Goal: Task Accomplishment & Management: Complete application form

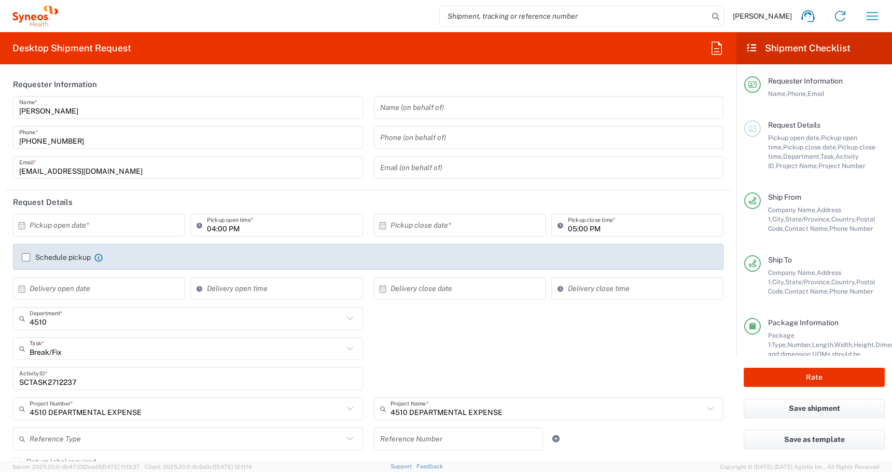
scroll to position [179, 0]
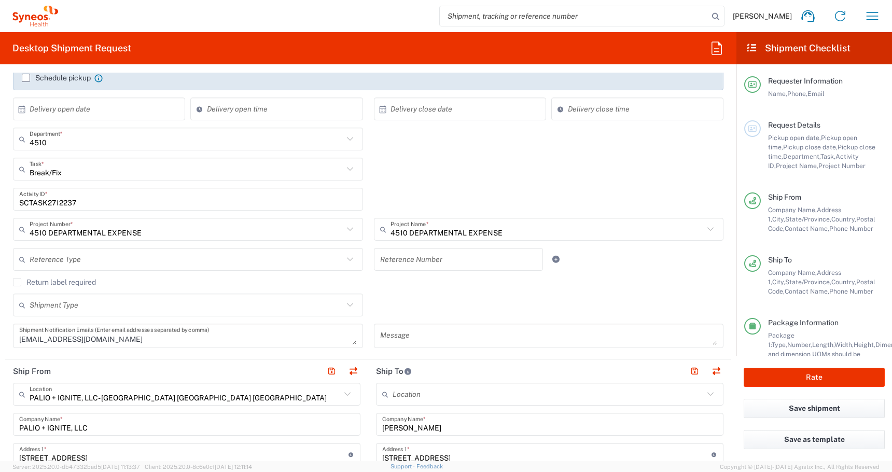
type input "Break/Fix"
click at [102, 167] on input "Break/Fix" at bounding box center [187, 169] width 314 height 18
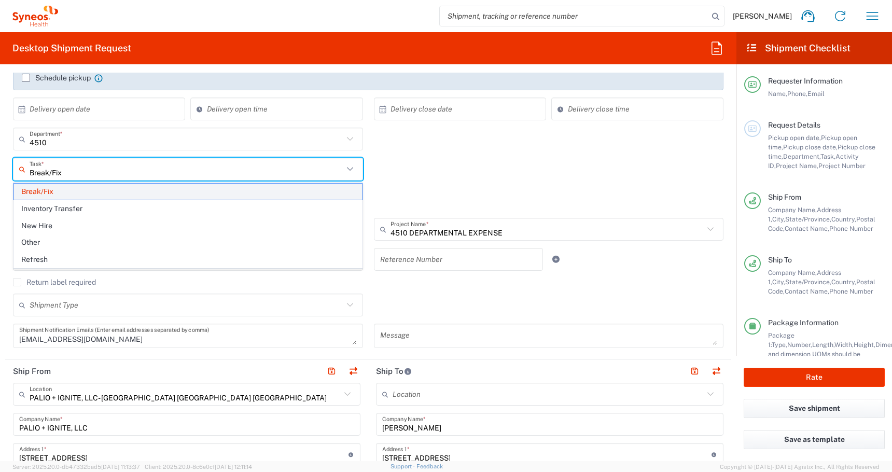
click at [42, 194] on span "Break/Fix" at bounding box center [188, 192] width 348 height 16
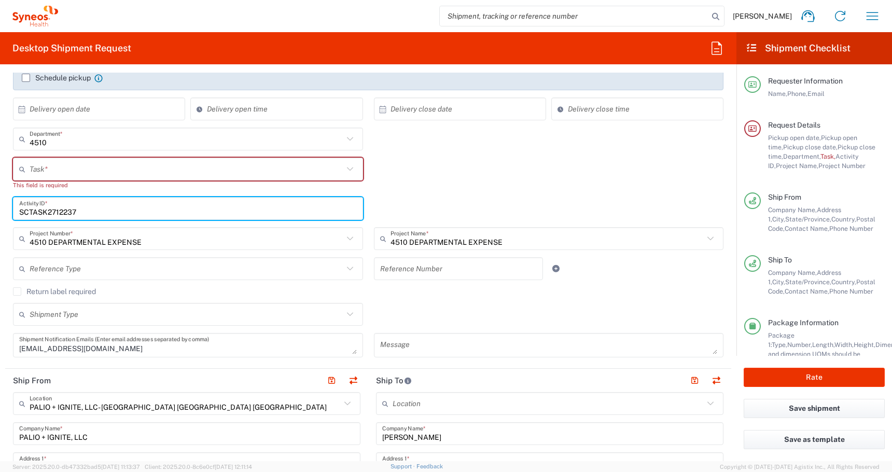
drag, startPoint x: 85, startPoint y: 213, endPoint x: -59, endPoint y: 211, distance: 144.2
click at [0, 211] on html "[PERSON_NAME] Home Shipment estimator Shipment tracking Desktop shipment reques…" at bounding box center [446, 236] width 892 height 472
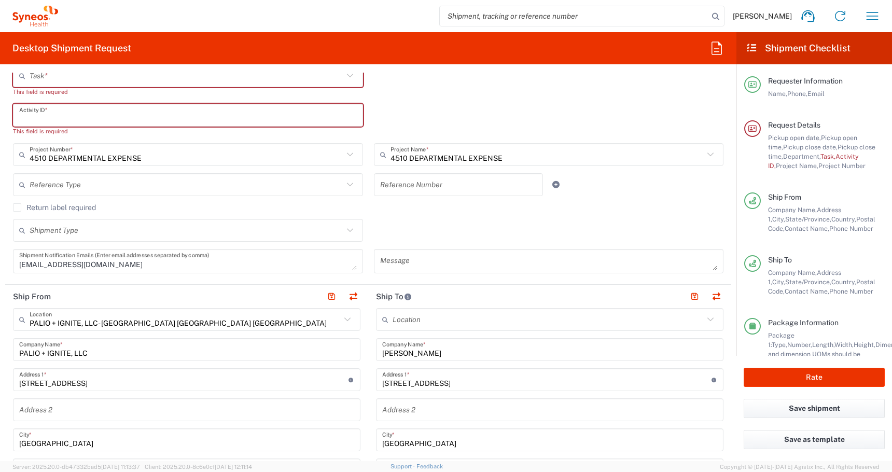
scroll to position [378, 0]
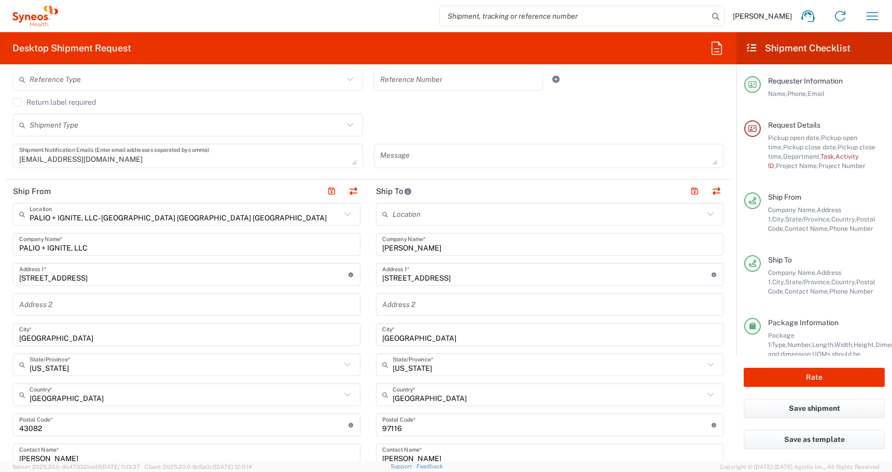
drag, startPoint x: 439, startPoint y: 250, endPoint x: 355, endPoint y: 248, distance: 83.5
click at [384, 250] on input "[PERSON_NAME]" at bounding box center [549, 244] width 335 height 18
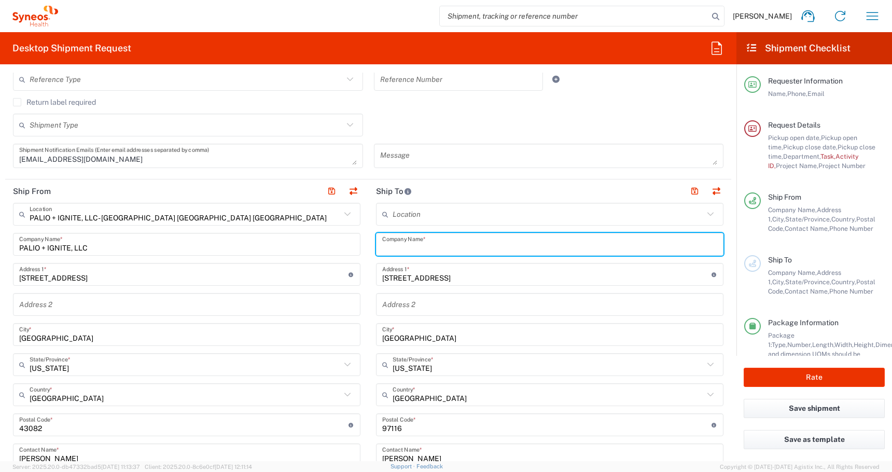
drag, startPoint x: 426, startPoint y: 281, endPoint x: 316, endPoint y: 278, distance: 109.4
click at [323, 280] on div "Ship From PALIO + IGNITE, LLC- [GEOGRAPHIC_DATA] [GEOGRAPHIC_DATA] [GEOGRAPHIC_…" at bounding box center [368, 410] width 726 height 463
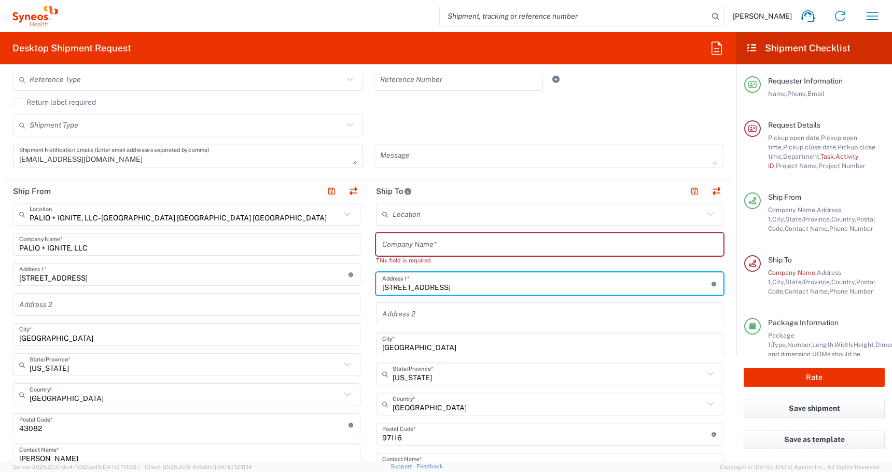
drag, startPoint x: 438, startPoint y: 288, endPoint x: 268, endPoint y: 287, distance: 170.1
click at [274, 288] on div "Ship From PALIO + IGNITE, LLC- [GEOGRAPHIC_DATA] [GEOGRAPHIC_DATA] [GEOGRAPHIC_…" at bounding box center [368, 415] width 726 height 472
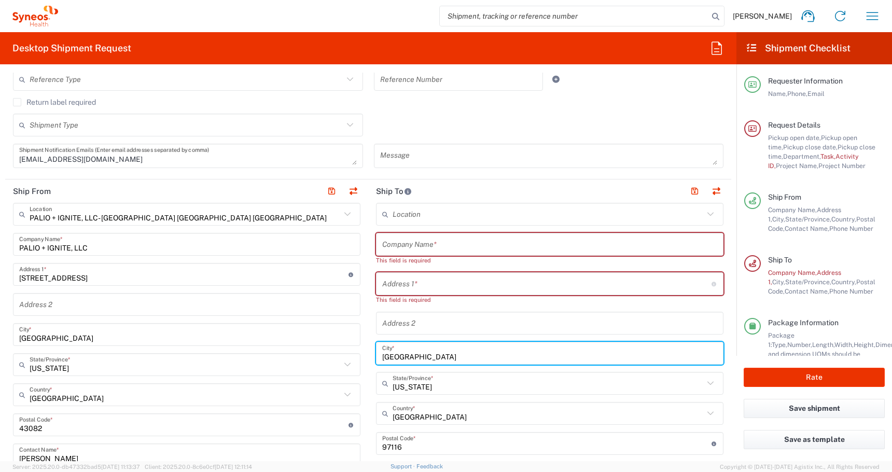
drag, startPoint x: 432, startPoint y: 351, endPoint x: 321, endPoint y: 347, distance: 111.0
click at [326, 348] on div "Ship From PALIO + IGNITE, LLC- [GEOGRAPHIC_DATA] [GEOGRAPHIC_DATA] [GEOGRAPHIC_…" at bounding box center [368, 420] width 726 height 482
drag, startPoint x: 433, startPoint y: 358, endPoint x: 257, endPoint y: 354, distance: 176.3
click at [268, 357] on div "Ship From PALIO + IGNITE, LLC- [GEOGRAPHIC_DATA] [GEOGRAPHIC_DATA] [GEOGRAPHIC_…" at bounding box center [368, 420] width 726 height 482
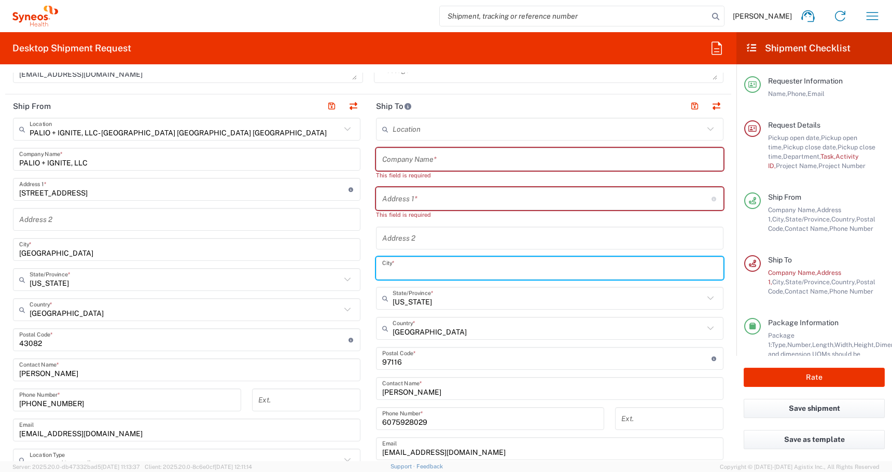
scroll to position [469, 0]
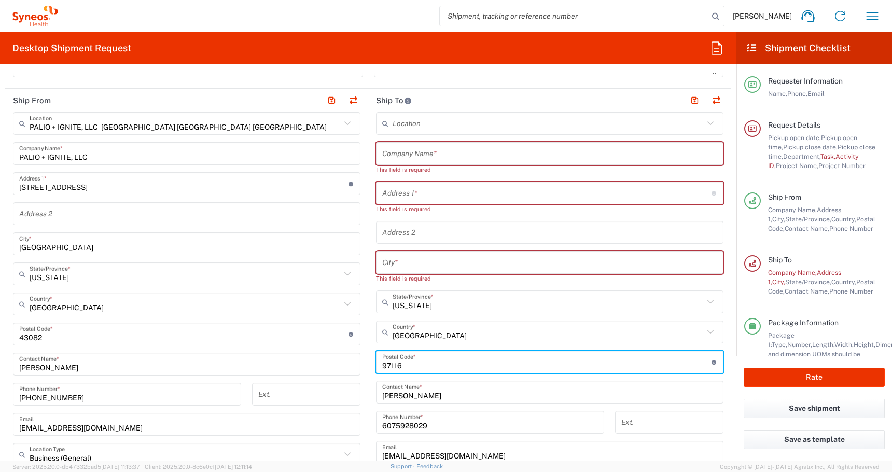
drag, startPoint x: 410, startPoint y: 357, endPoint x: 310, endPoint y: 354, distance: 99.6
click at [315, 356] on div "Ship From PALIO + IGNITE, LLC- [GEOGRAPHIC_DATA] [GEOGRAPHIC_DATA] [GEOGRAPHIC_…" at bounding box center [368, 334] width 726 height 491
drag, startPoint x: 400, startPoint y: 363, endPoint x: 315, endPoint y: 363, distance: 84.5
click at [373, 363] on main "Location [PERSON_NAME] LLC-[GEOGRAPHIC_DATA] [GEOGRAPHIC_DATA] [GEOGRAPHIC_DATA…" at bounding box center [549, 344] width 363 height 464
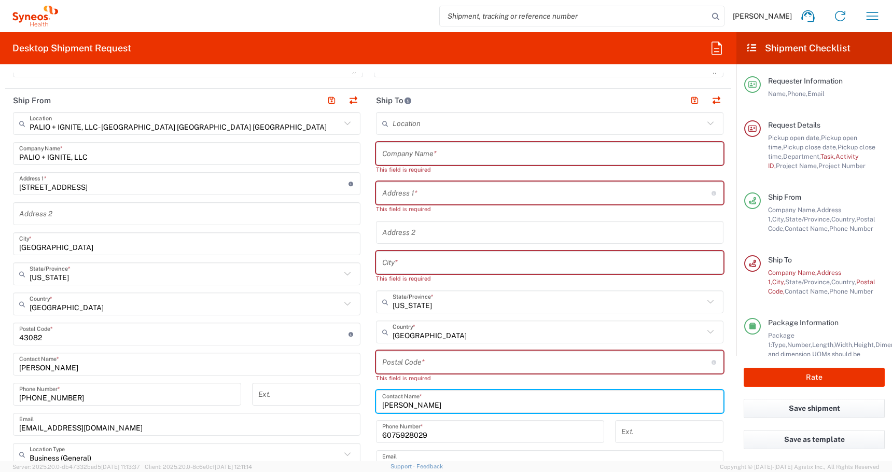
drag, startPoint x: 436, startPoint y: 405, endPoint x: 292, endPoint y: 405, distance: 143.6
click at [297, 405] on div "Ship From PALIO + IGNITE, LLC- [GEOGRAPHIC_DATA] [GEOGRAPHIC_DATA] [GEOGRAPHIC_…" at bounding box center [368, 339] width 726 height 500
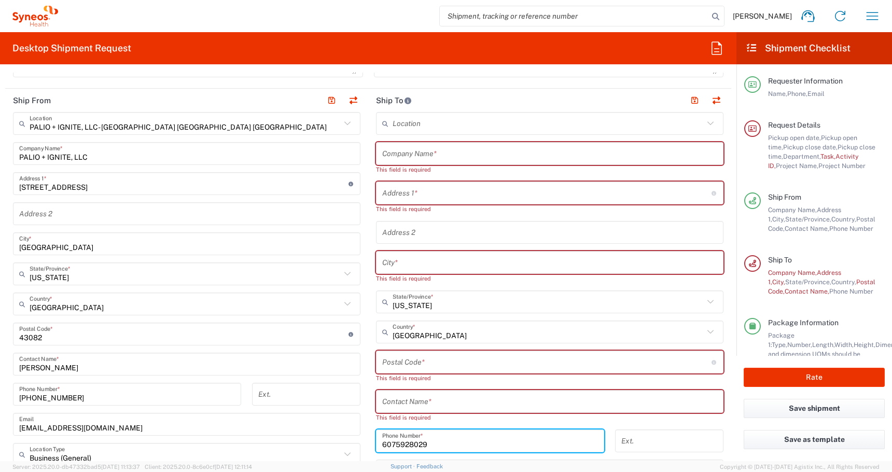
drag, startPoint x: 409, startPoint y: 433, endPoint x: 326, endPoint y: 432, distance: 82.5
click at [326, 432] on div "Ship From PALIO + IGNITE, LLC- [GEOGRAPHIC_DATA] [GEOGRAPHIC_DATA] [GEOGRAPHIC_…" at bounding box center [368, 344] width 726 height 510
drag, startPoint x: 425, startPoint y: 444, endPoint x: 309, endPoint y: 441, distance: 116.2
click at [314, 442] on div "Ship From PALIO + IGNITE, LLC- [GEOGRAPHIC_DATA] [GEOGRAPHIC_DATA] [GEOGRAPHIC_…" at bounding box center [368, 344] width 726 height 510
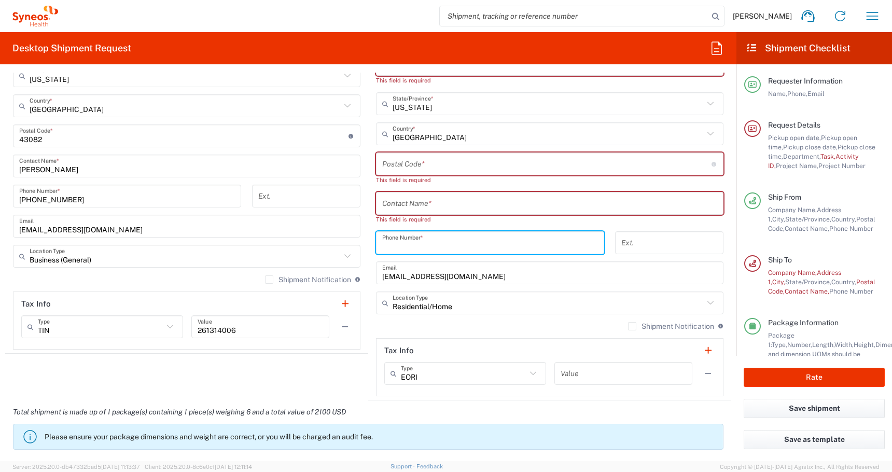
scroll to position [685, 0]
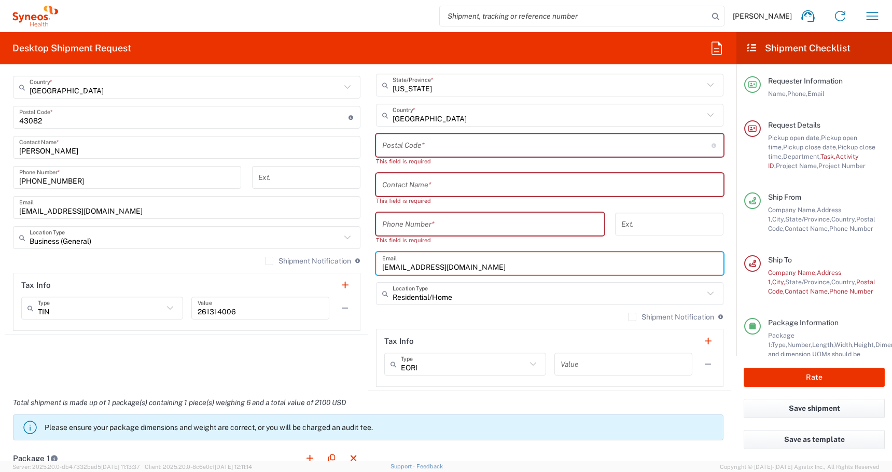
drag, startPoint x: 481, startPoint y: 257, endPoint x: 242, endPoint y: 250, distance: 239.2
click at [250, 253] on div "Ship From PALIO + IGNITE, LLC- [GEOGRAPHIC_DATA] [GEOGRAPHIC_DATA] [GEOGRAPHIC_…" at bounding box center [368, 131] width 726 height 519
click at [464, 266] on input "[EMAIL_ADDRESS][DOMAIN_NAME]" at bounding box center [549, 264] width 335 height 18
drag, startPoint x: 471, startPoint y: 266, endPoint x: 325, endPoint y: 264, distance: 146.8
click at [325, 264] on div "Ship From PALIO + IGNITE, LLC- [GEOGRAPHIC_DATA] [GEOGRAPHIC_DATA] [GEOGRAPHIC_…" at bounding box center [368, 131] width 726 height 519
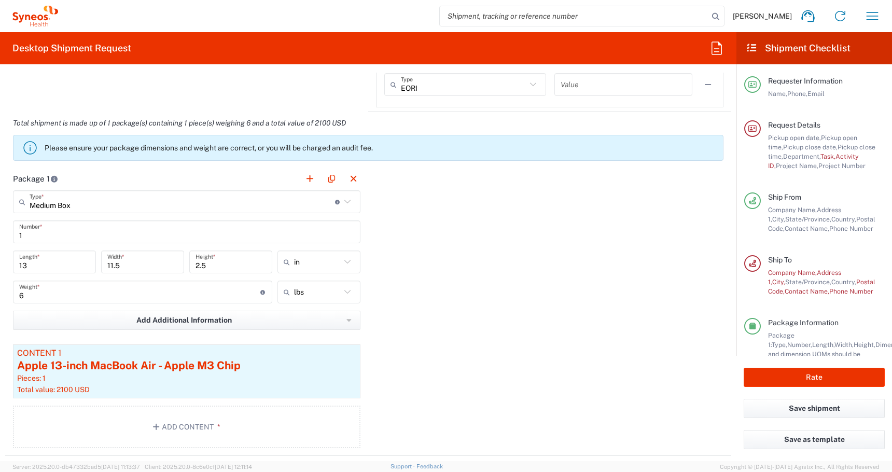
scroll to position [1042, 0]
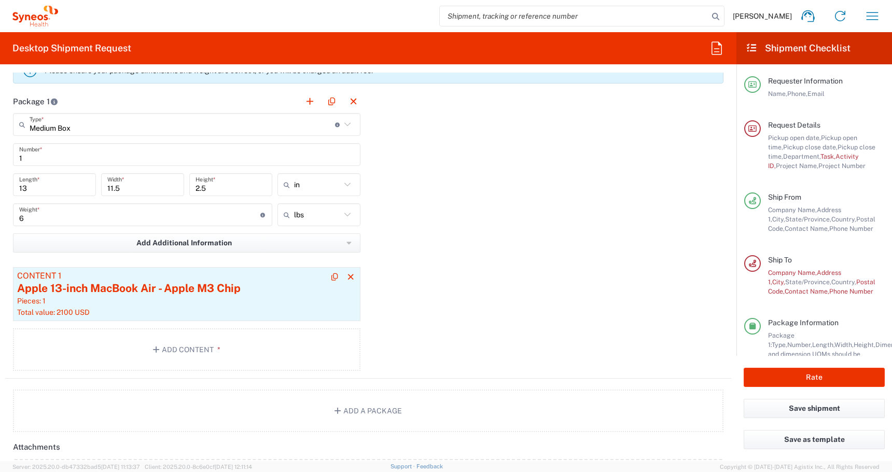
click at [120, 288] on div "Apple 13-inch MacBook Air - Apple M3 Chip" at bounding box center [186, 289] width 339 height 16
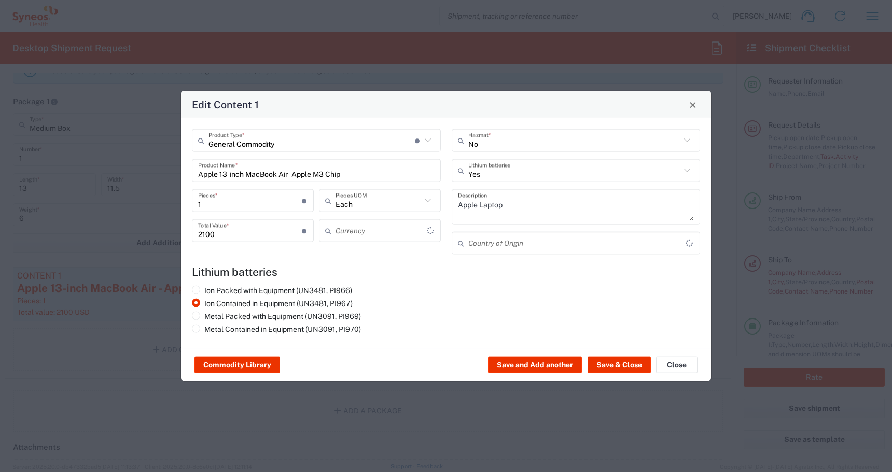
type input "US Dollar"
type input "[GEOGRAPHIC_DATA]"
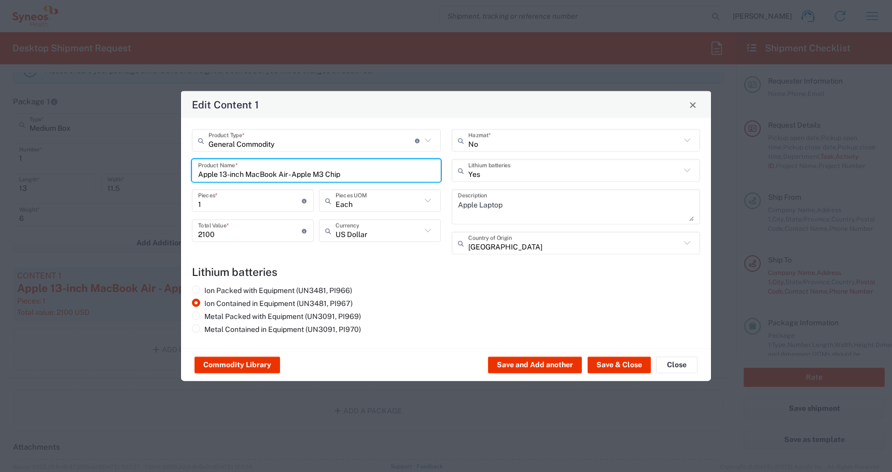
drag, startPoint x: 354, startPoint y: 177, endPoint x: 54, endPoint y: 145, distance: 300.9
click at [54, 145] on div "Edit Content 1 General Commodity Product Type * Document: Paper document genera…" at bounding box center [446, 236] width 892 height 472
type input "y"
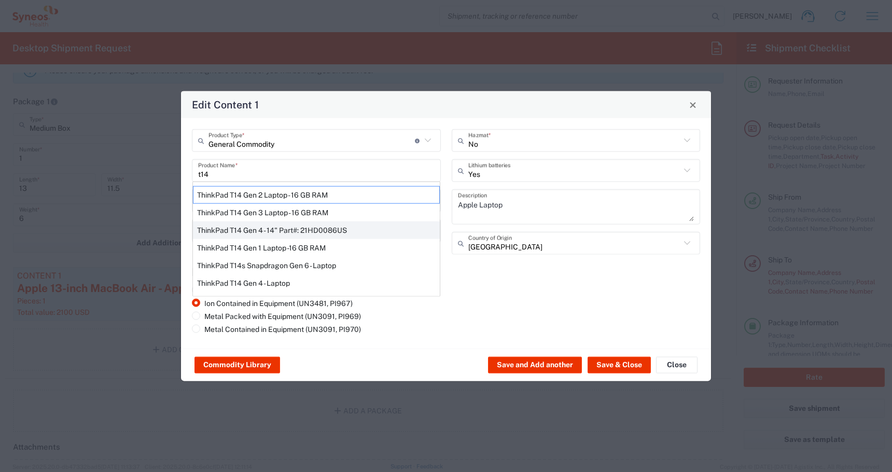
click at [226, 231] on div "ThinkPad T14 Gen 4 - 14" Part#: 21HD0086US" at bounding box center [316, 230] width 247 height 18
type input "ThinkPad T14 Gen 4 - 14" Part#: 21HD0086US"
type textarea "vPro Enterprise; 16 GB RAM; 256 GB SSD;"
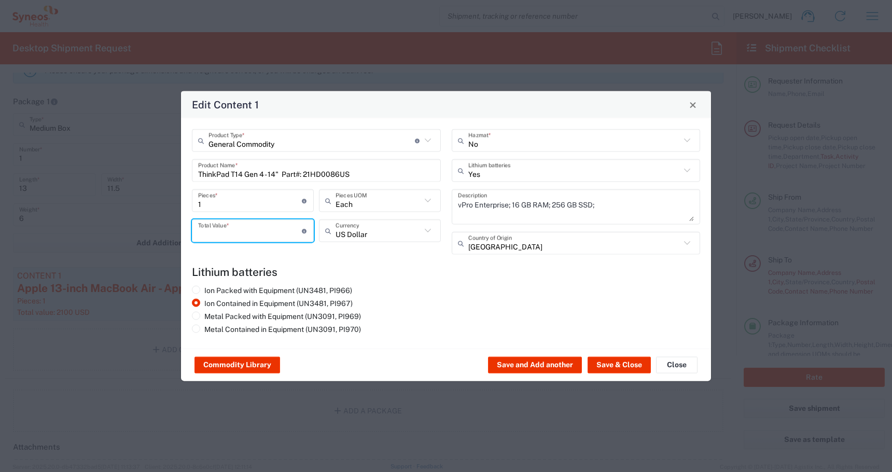
click at [223, 232] on input "number" at bounding box center [250, 230] width 104 height 18
type input "1200"
click at [618, 367] on button "Save & Close" at bounding box center [618, 365] width 63 height 17
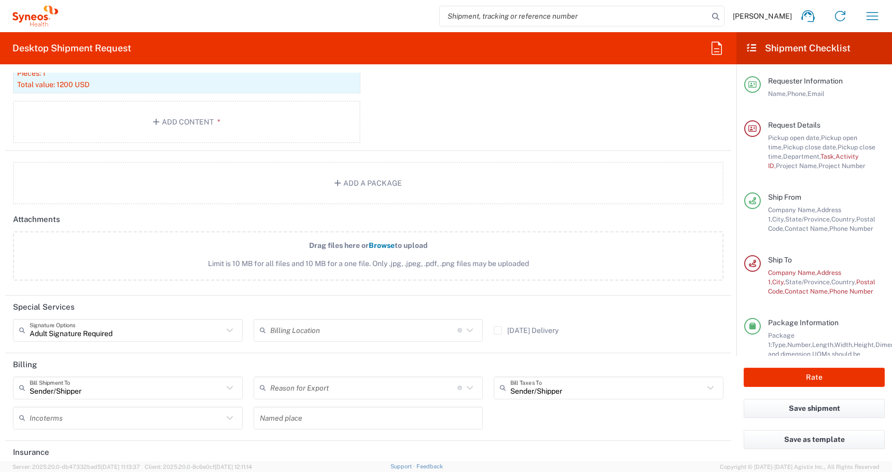
scroll to position [1317, 0]
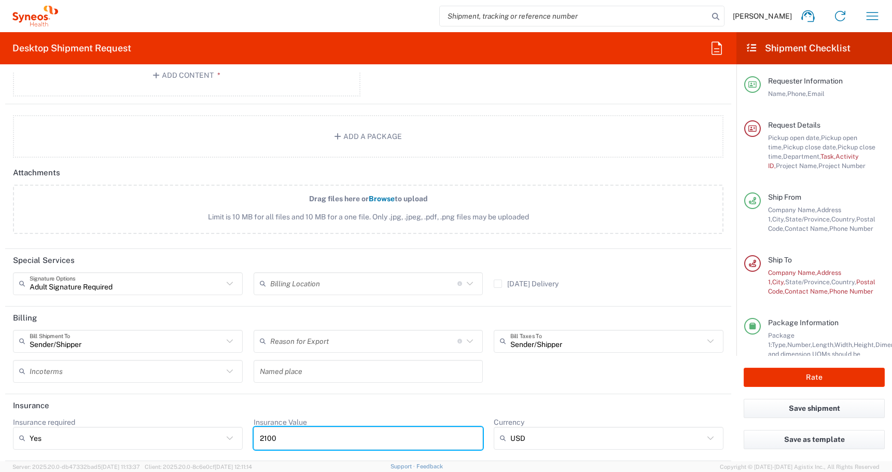
drag, startPoint x: 279, startPoint y: 438, endPoint x: 103, endPoint y: 425, distance: 177.3
click at [103, 425] on div "Insurance required Yes Yes No Insurance Value 2100 Currency USD USD ADP AED AFN…" at bounding box center [368, 436] width 721 height 39
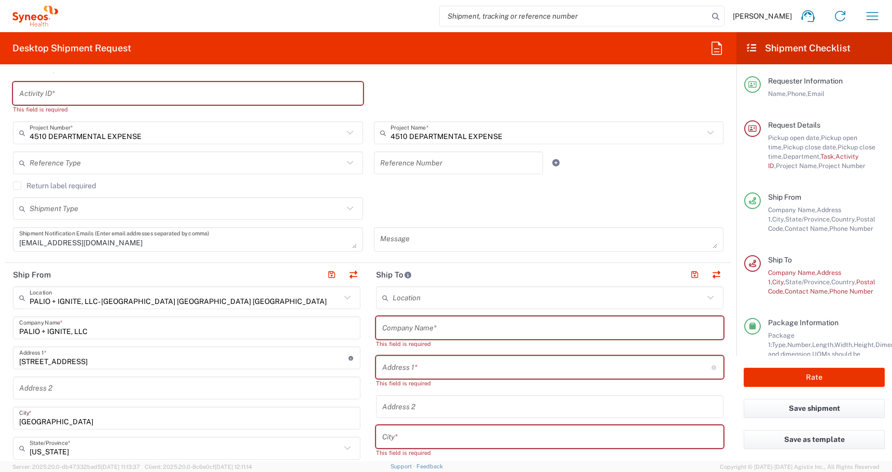
scroll to position [212, 0]
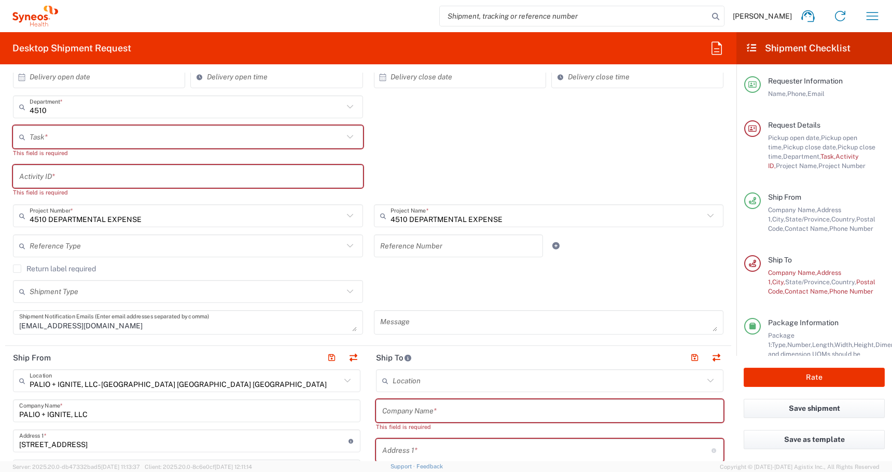
type input "1200"
click at [18, 268] on label "Return label required" at bounding box center [54, 268] width 83 height 8
click at [17, 269] on input "Return label required" at bounding box center [17, 269] width 0 height 0
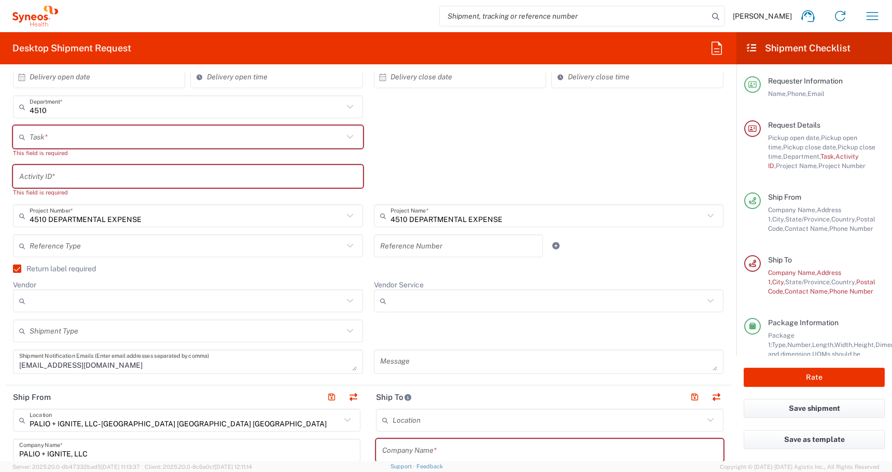
click at [59, 302] on input "Vendor" at bounding box center [187, 300] width 314 height 17
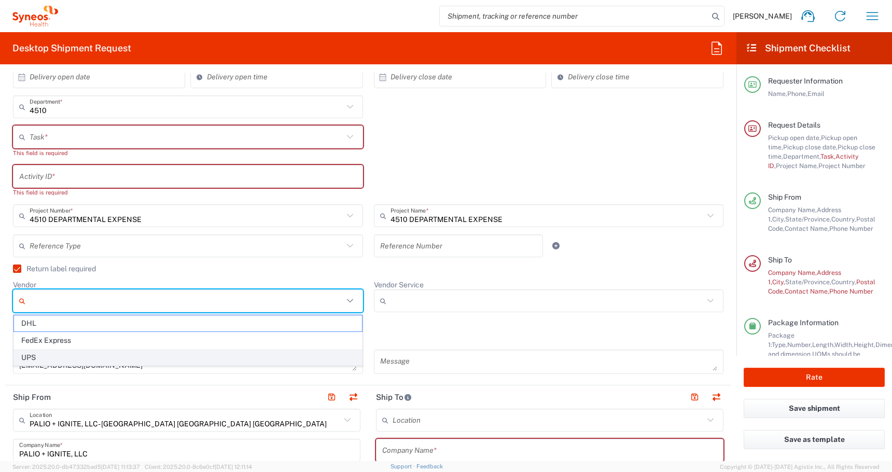
click at [48, 350] on span "UPS" at bounding box center [188, 357] width 348 height 16
type input "UPS"
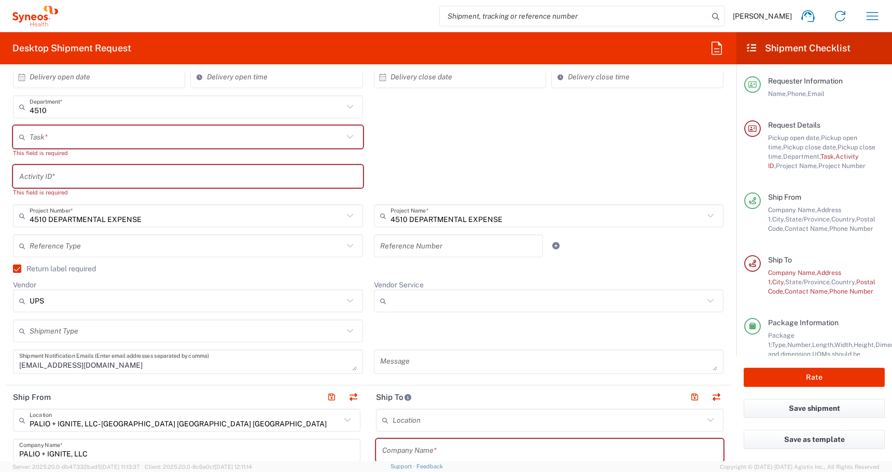
click at [413, 302] on input "Vendor Service" at bounding box center [547, 300] width 314 height 17
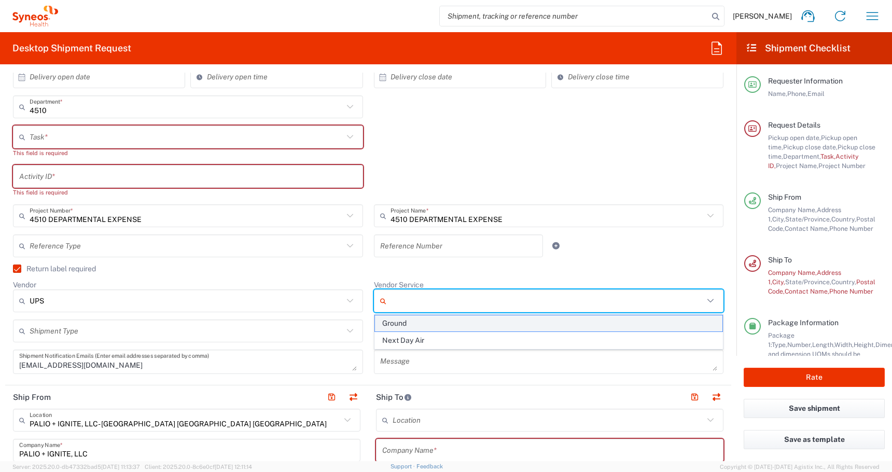
click at [400, 325] on span "Ground" at bounding box center [549, 323] width 348 height 16
type input "Ground"
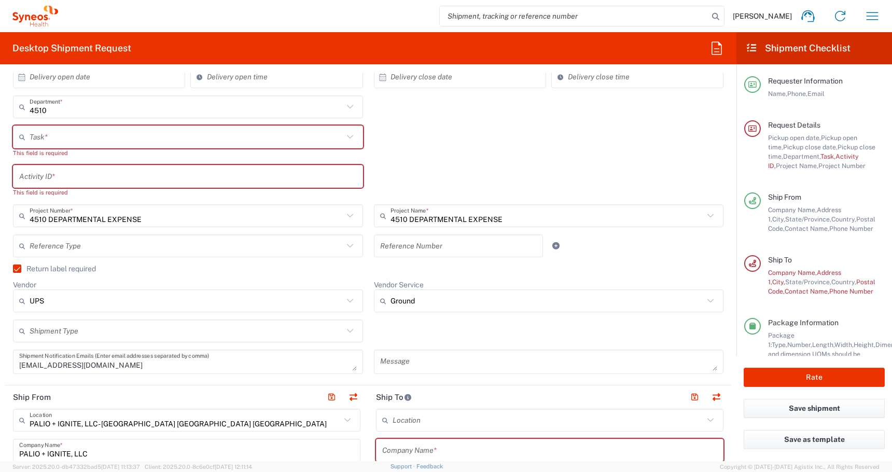
click at [195, 322] on input "text" at bounding box center [187, 331] width 314 height 18
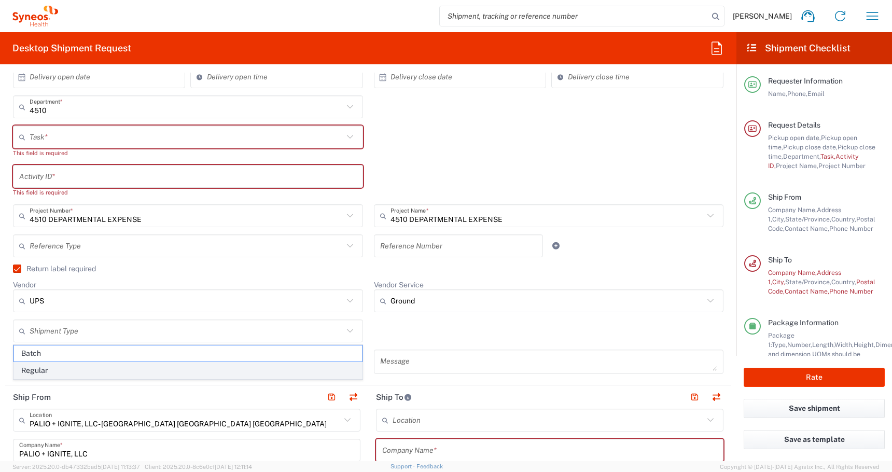
click at [131, 363] on span "Regular" at bounding box center [188, 370] width 348 height 16
type input "Regular"
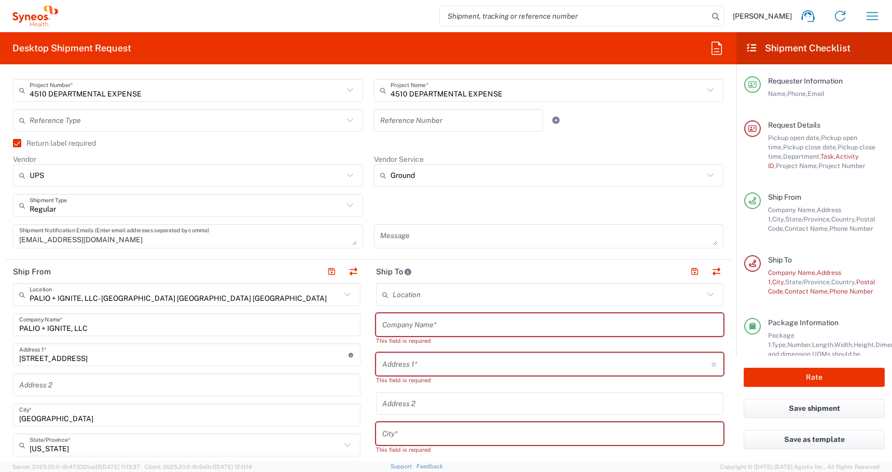
scroll to position [346, 0]
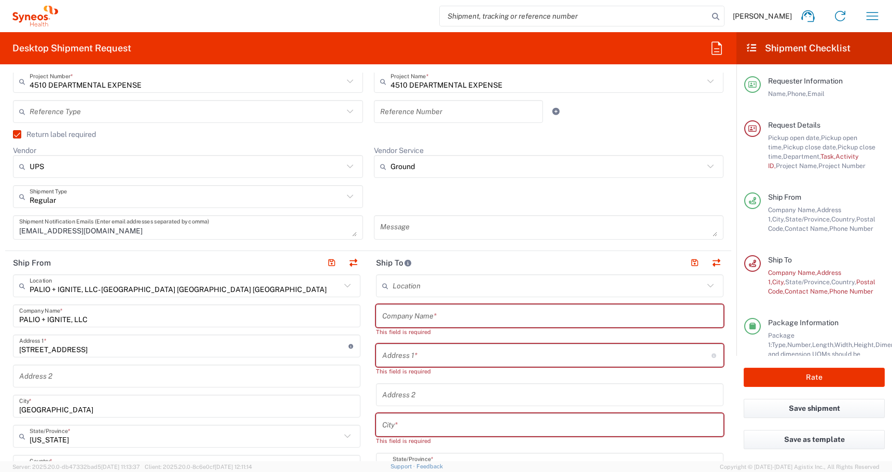
click at [404, 307] on input "text" at bounding box center [549, 316] width 335 height 18
paste input "[PERSON_NAME]"
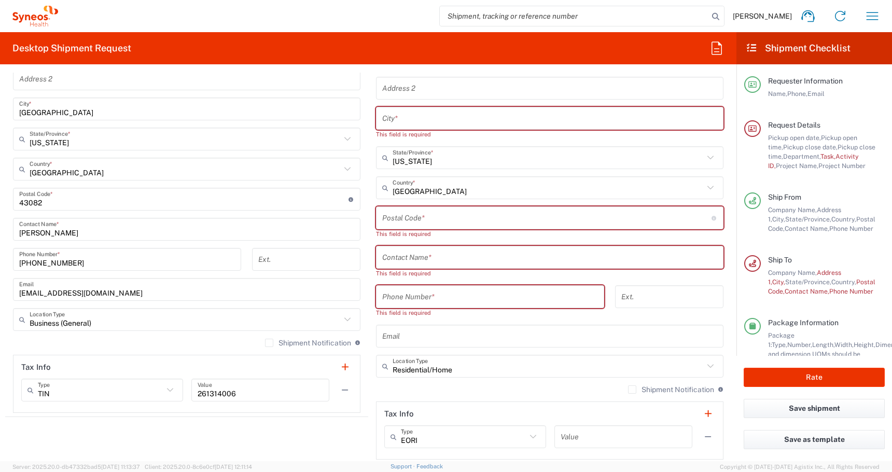
scroll to position [680, 0]
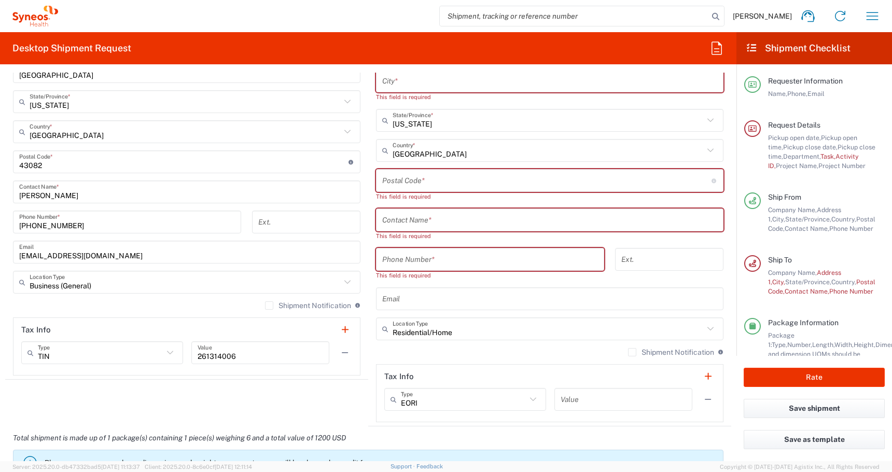
type input "[PERSON_NAME]"
click at [387, 221] on input "text" at bounding box center [549, 220] width 335 height 18
paste input "[PERSON_NAME]"
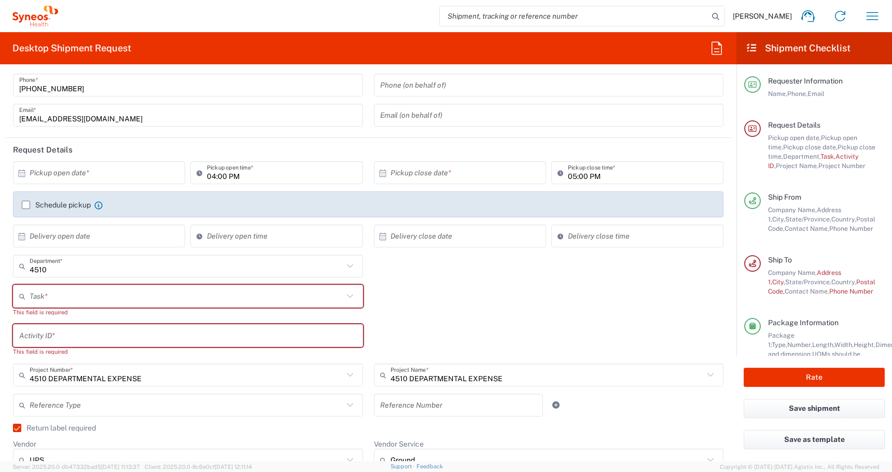
scroll to position [55, 0]
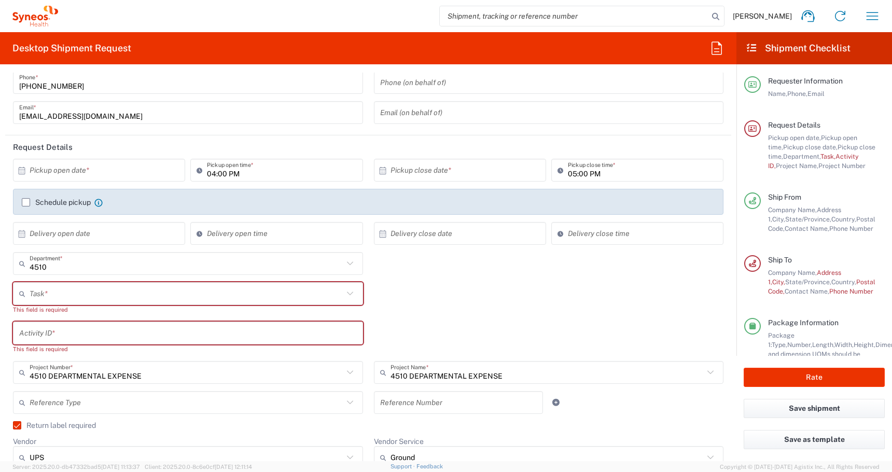
type input "[PERSON_NAME]"
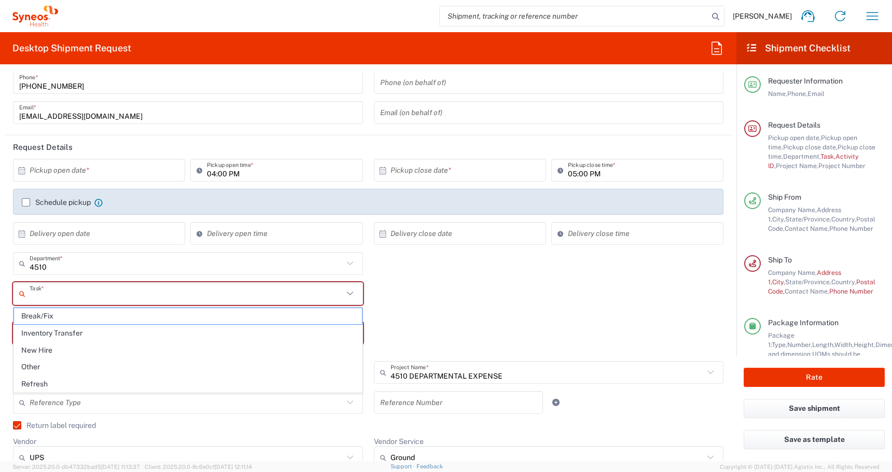
click at [41, 293] on input "text" at bounding box center [187, 294] width 314 height 18
click at [27, 383] on span "Refresh" at bounding box center [188, 384] width 348 height 16
type input "Refresh"
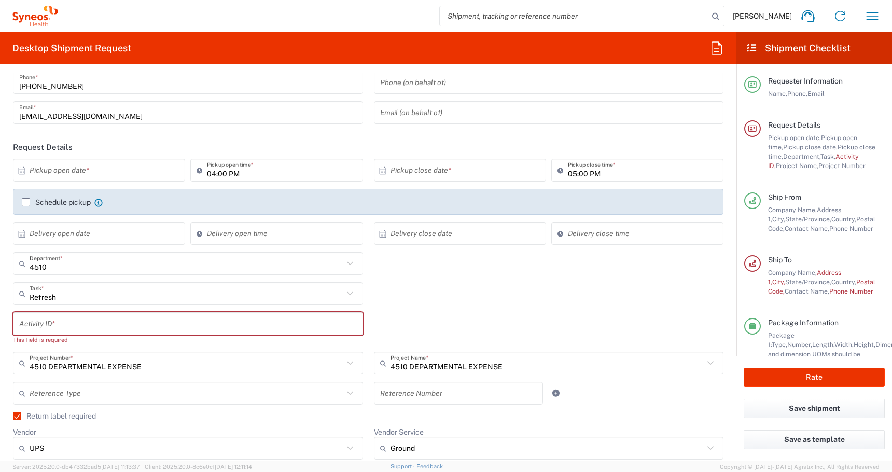
click at [41, 327] on input "text" at bounding box center [188, 324] width 338 height 18
paste input "SCTASK2711835"
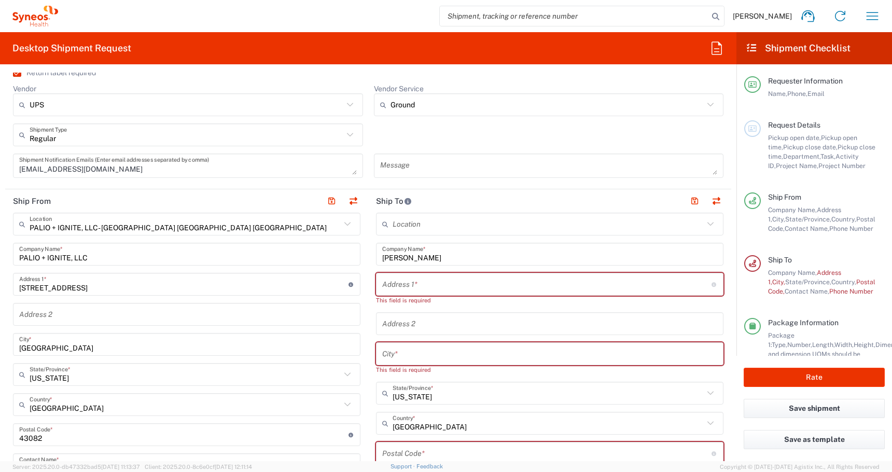
scroll to position [372, 0]
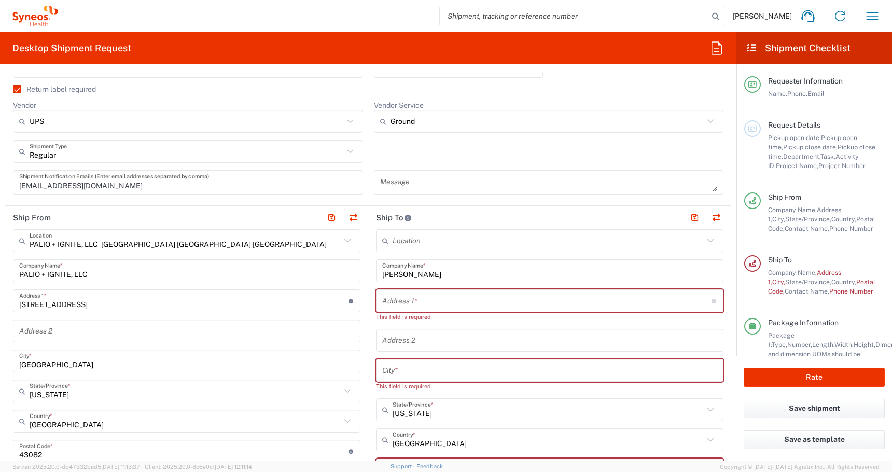
type input "SCTASK2711835"
click at [391, 305] on input "text" at bounding box center [546, 301] width 329 height 18
paste input "[STREET_ADDRESS]"
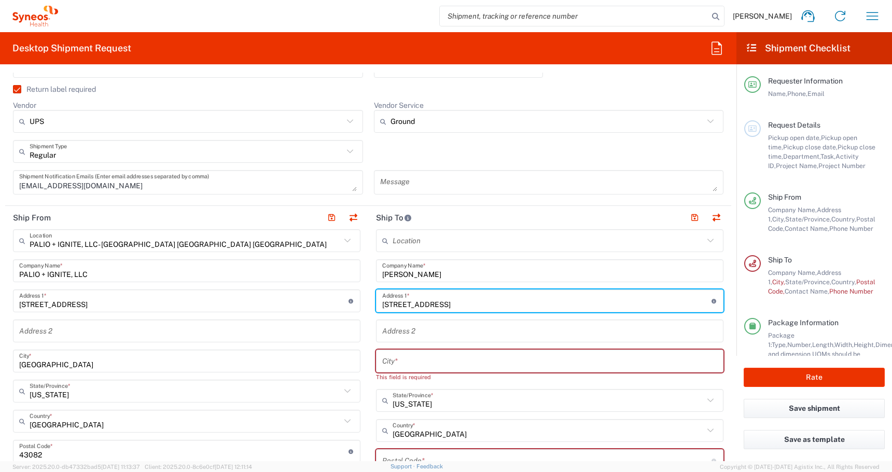
type input "[STREET_ADDRESS]"
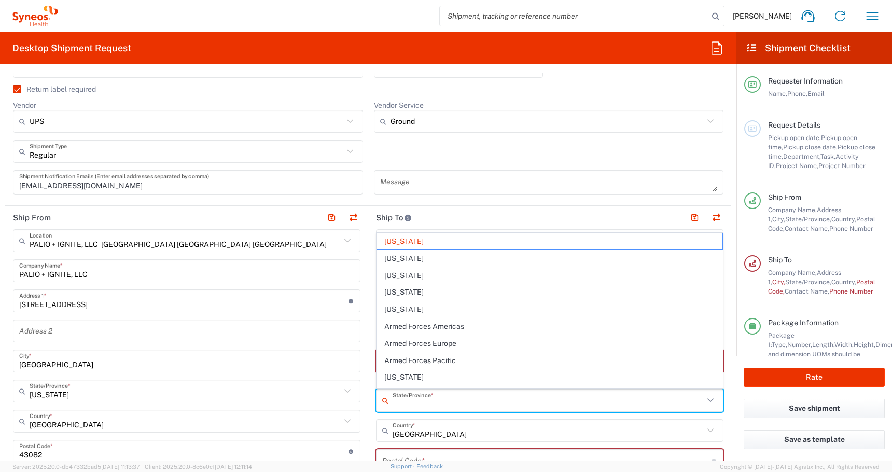
drag, startPoint x: 425, startPoint y: 407, endPoint x: 290, endPoint y: 388, distance: 136.0
click at [293, 389] on div "Ship From PALIO + IGNITE, LLC- [GEOGRAPHIC_DATA] [GEOGRAPHIC_DATA] [GEOGRAPHIC_…" at bounding box center [368, 451] width 726 height 491
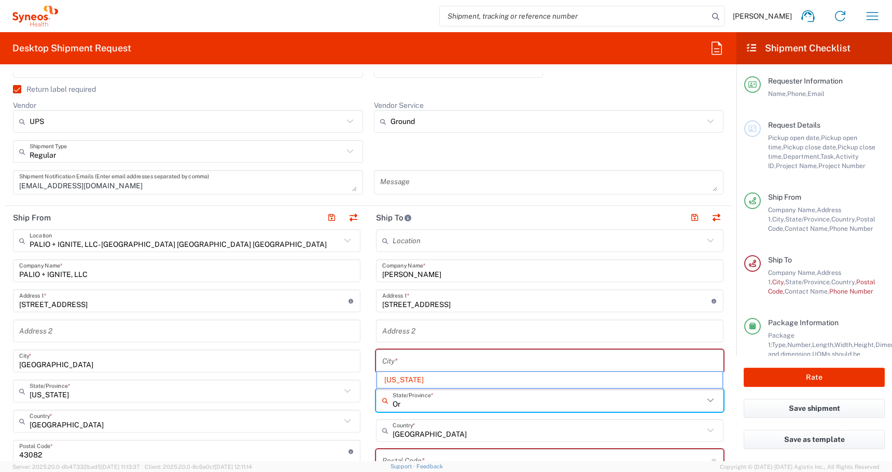
type input "O"
click at [397, 362] on span "[US_STATE]" at bounding box center [549, 363] width 345 height 16
type input "[US_STATE]"
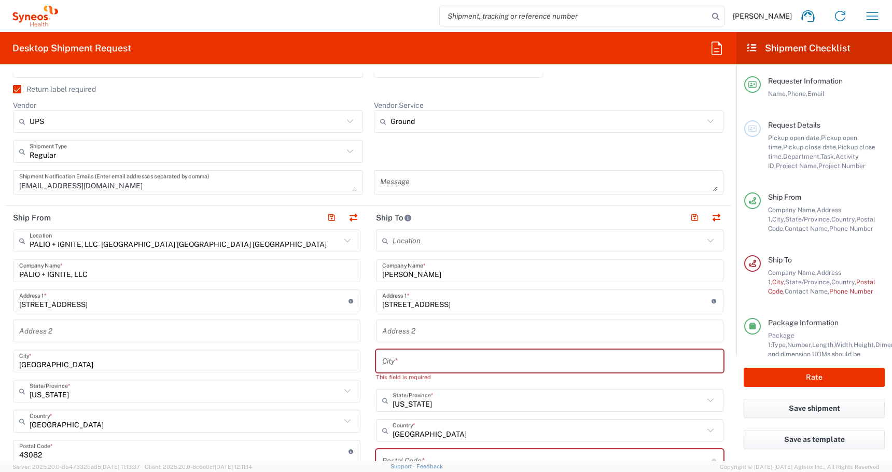
click at [393, 365] on input "text" at bounding box center [549, 361] width 335 height 18
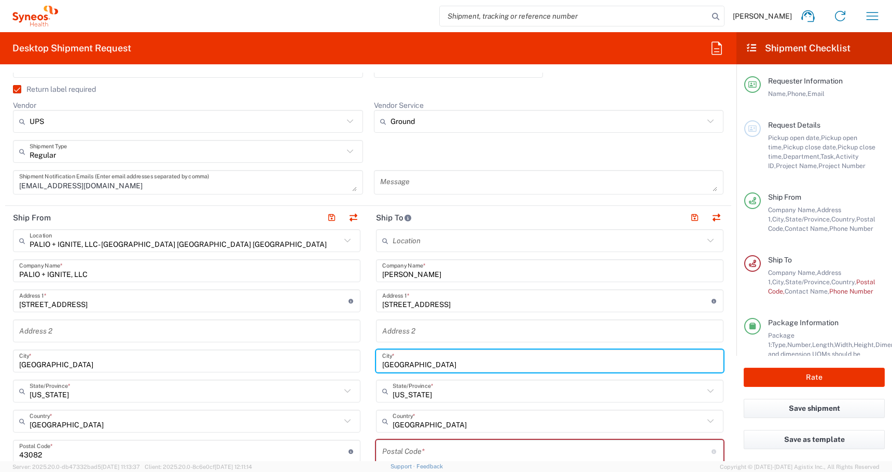
type input "[GEOGRAPHIC_DATA]"
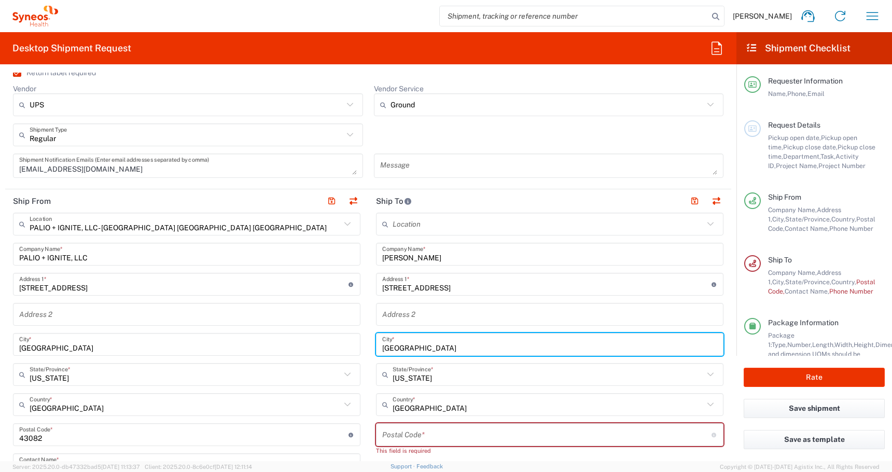
scroll to position [396, 0]
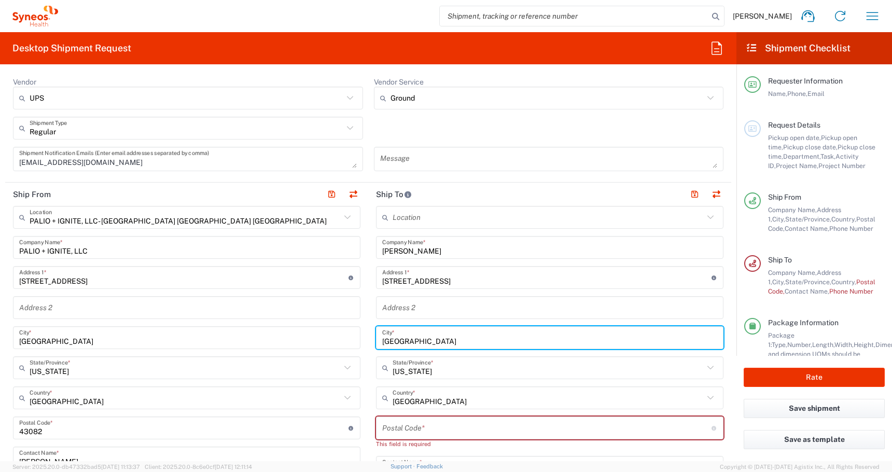
click at [411, 300] on input "text" at bounding box center [549, 308] width 335 height 18
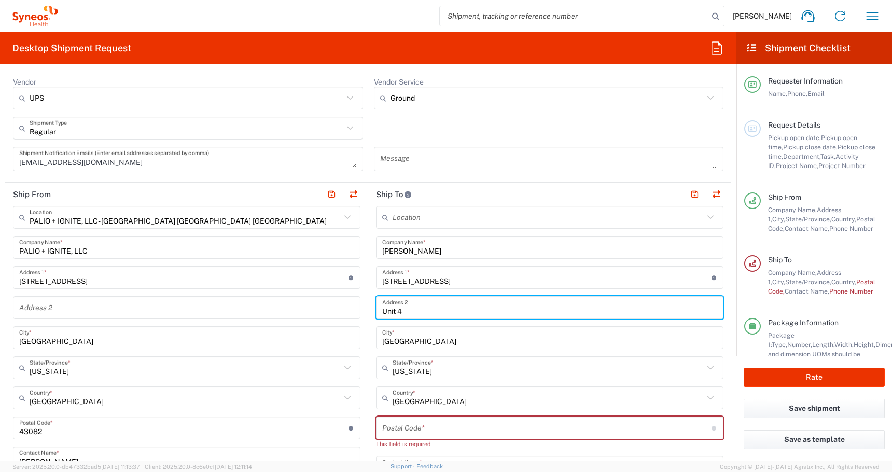
type input "Unit 4"
click at [388, 424] on input "undefined" at bounding box center [546, 428] width 329 height 18
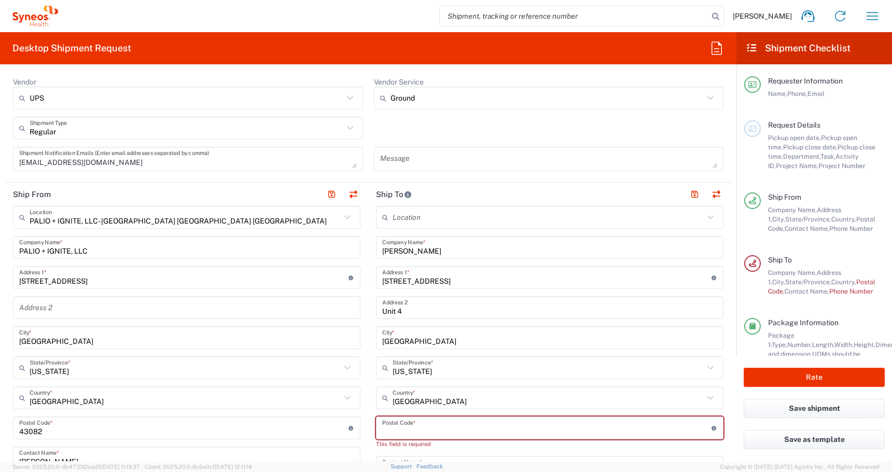
paste input "80212"
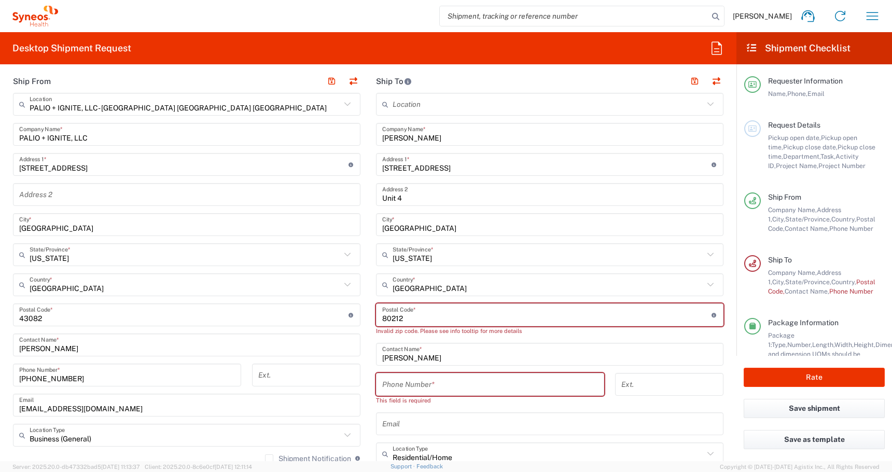
scroll to position [607, 0]
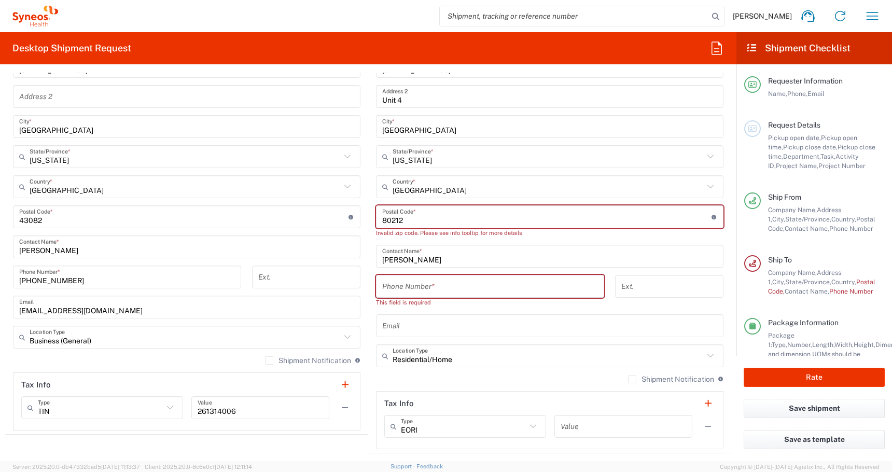
click at [385, 222] on input "undefined" at bounding box center [546, 217] width 329 height 18
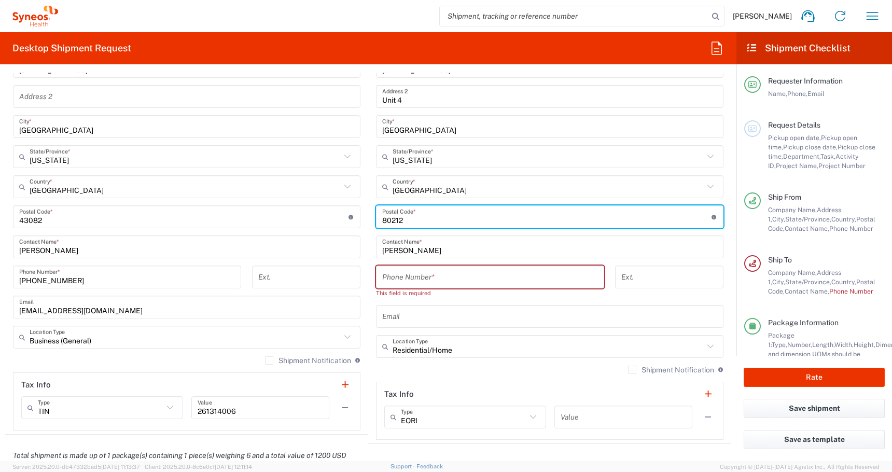
type input "80212"
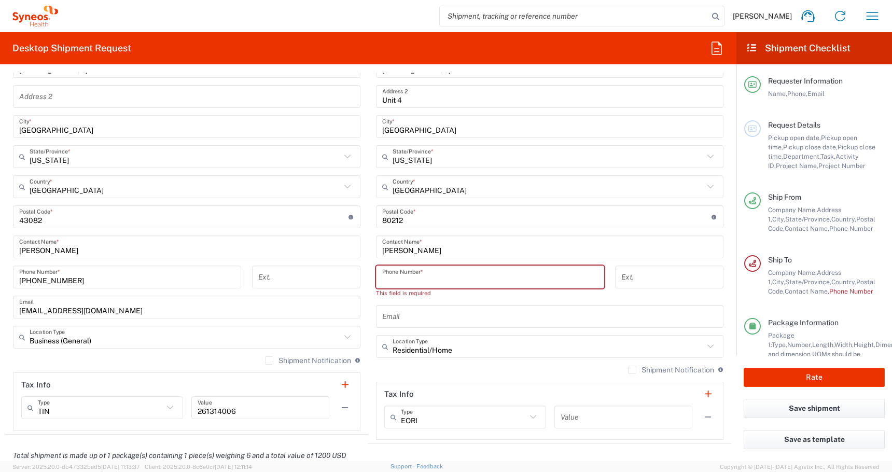
click at [399, 279] on input "tel" at bounding box center [490, 277] width 216 height 18
click at [398, 276] on input "tel" at bounding box center [490, 277] width 216 height 18
paste input "[PHONE_NUMBER]"
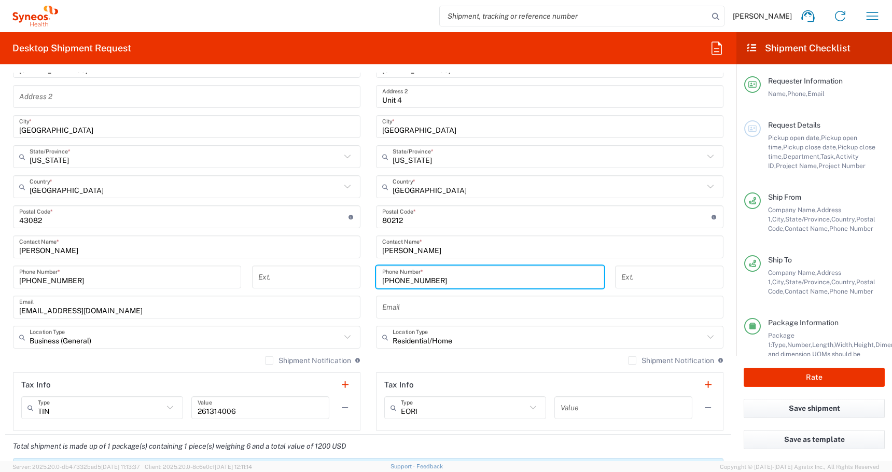
type input "[PHONE_NUMBER]"
click at [388, 300] on input "text" at bounding box center [549, 307] width 335 height 18
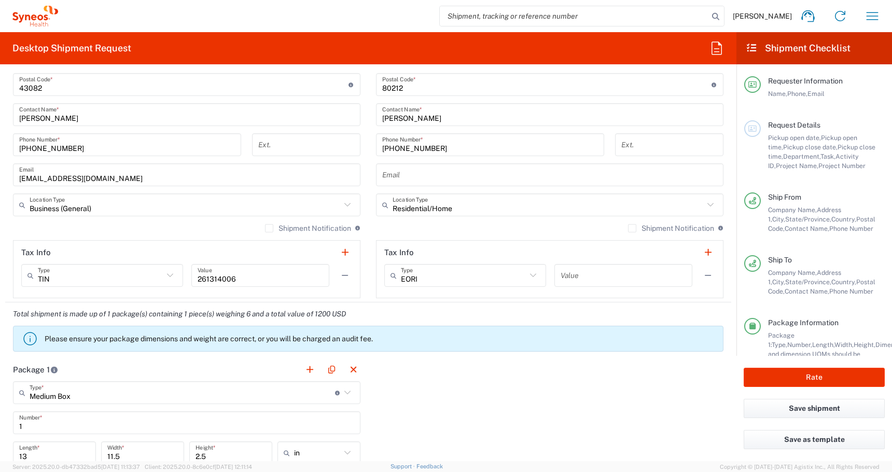
scroll to position [727, 0]
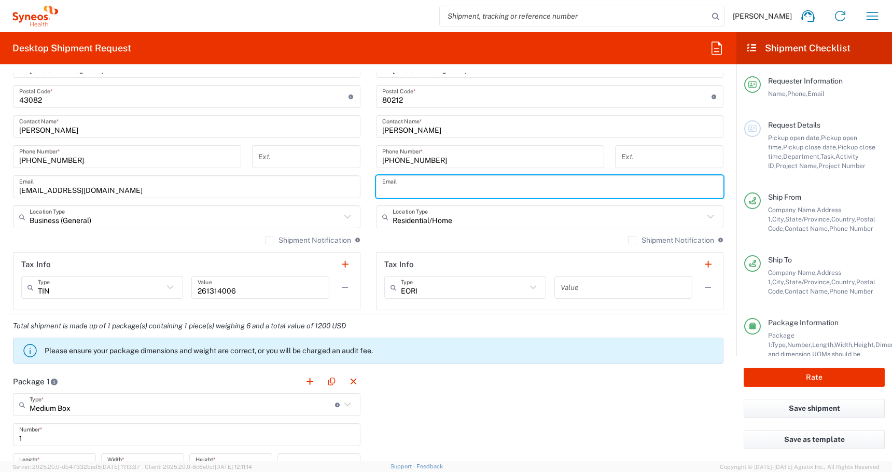
click at [404, 190] on input "text" at bounding box center [549, 187] width 335 height 18
paste input "[EMAIL_ADDRESS][DOMAIN_NAME]"
type input "[EMAIL_ADDRESS][DOMAIN_NAME]"
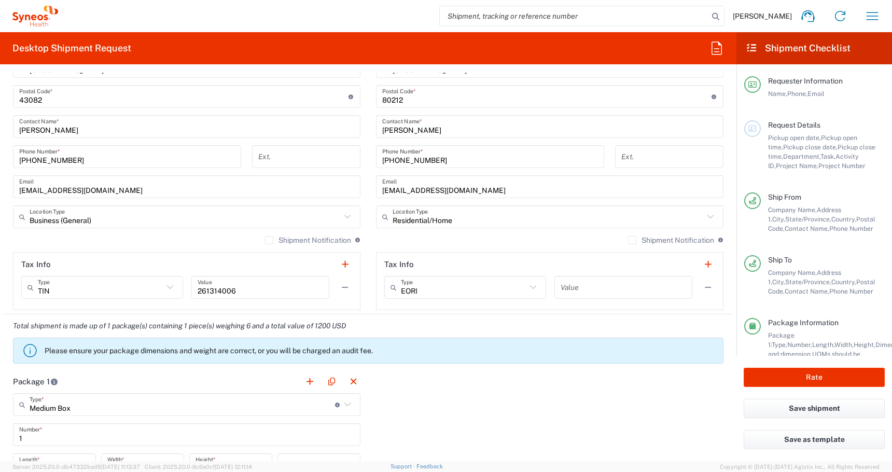
click at [609, 142] on div "Location [PERSON_NAME] LLC-[GEOGRAPHIC_DATA] [GEOGRAPHIC_DATA] [GEOGRAPHIC_DATA…" at bounding box center [549, 93] width 347 height 436
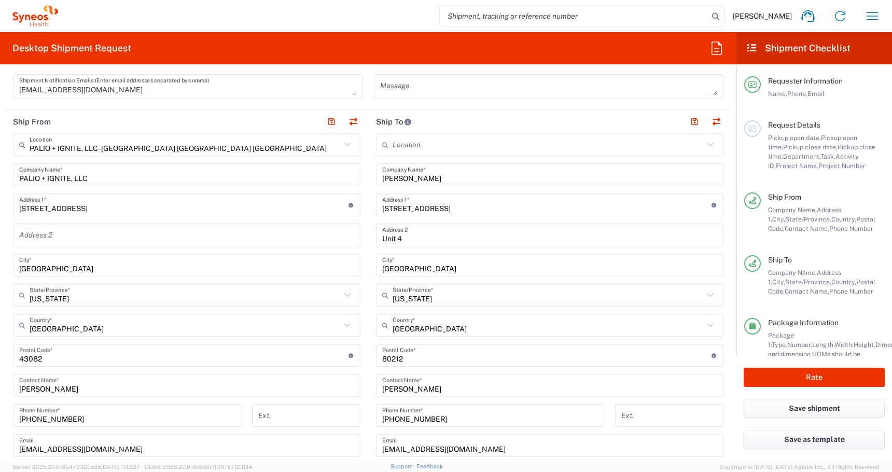
scroll to position [467, 0]
click at [804, 372] on button "Rate" at bounding box center [814, 377] width 141 height 19
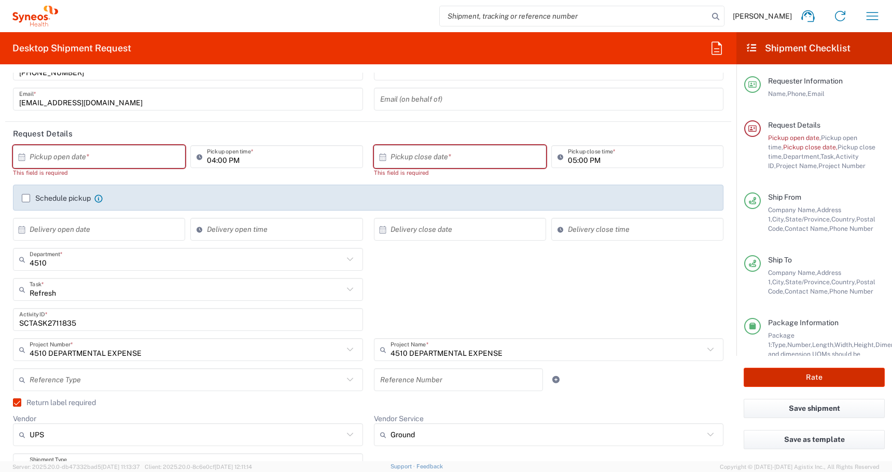
scroll to position [0, 0]
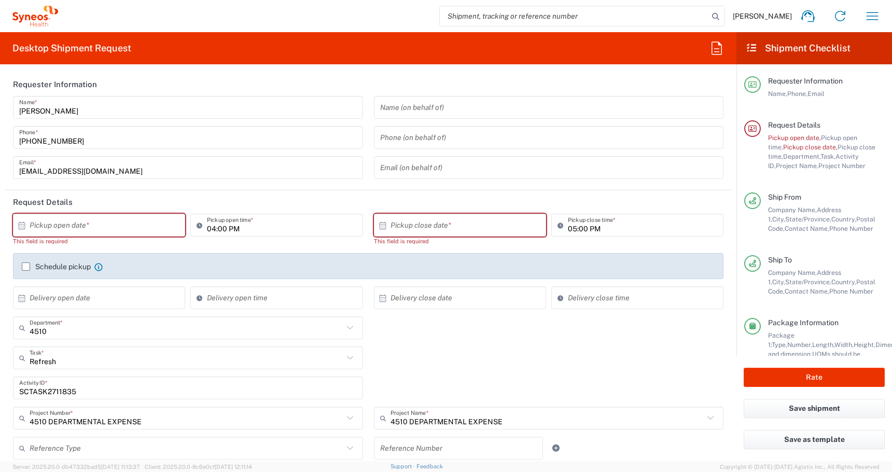
click at [87, 226] on input "text" at bounding box center [102, 225] width 144 height 18
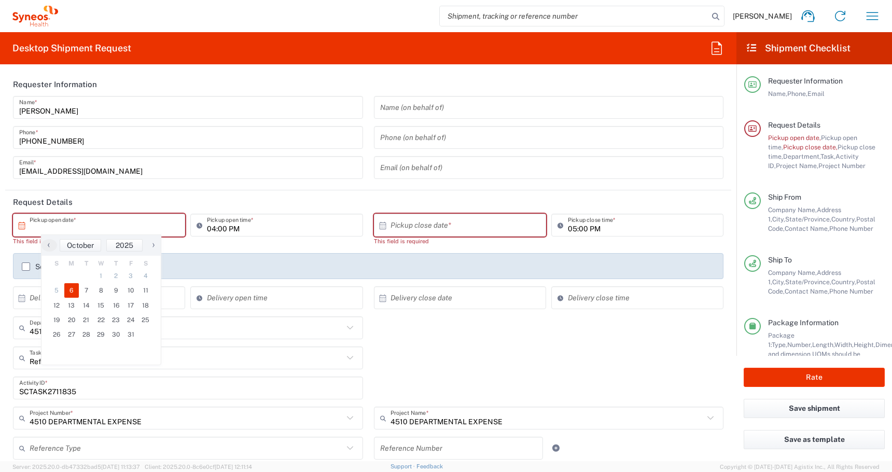
click at [72, 294] on span "6" at bounding box center [71, 290] width 15 height 15
type input "[DATE]"
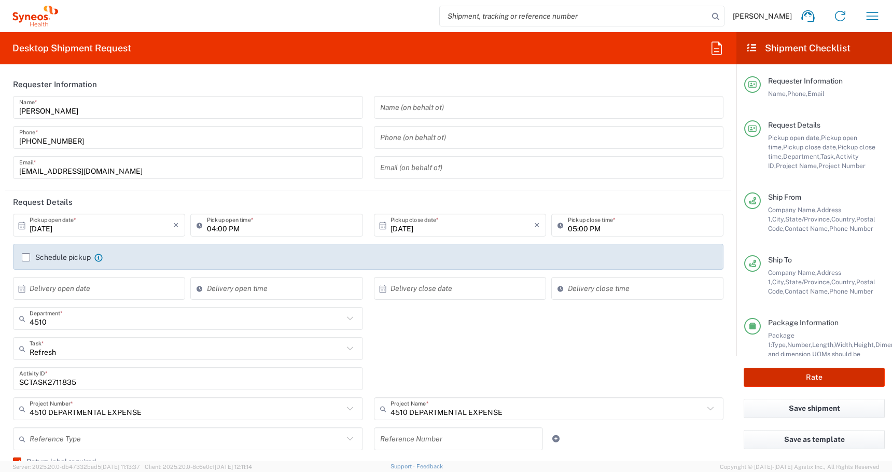
click at [782, 374] on button "Rate" at bounding box center [814, 377] width 141 height 19
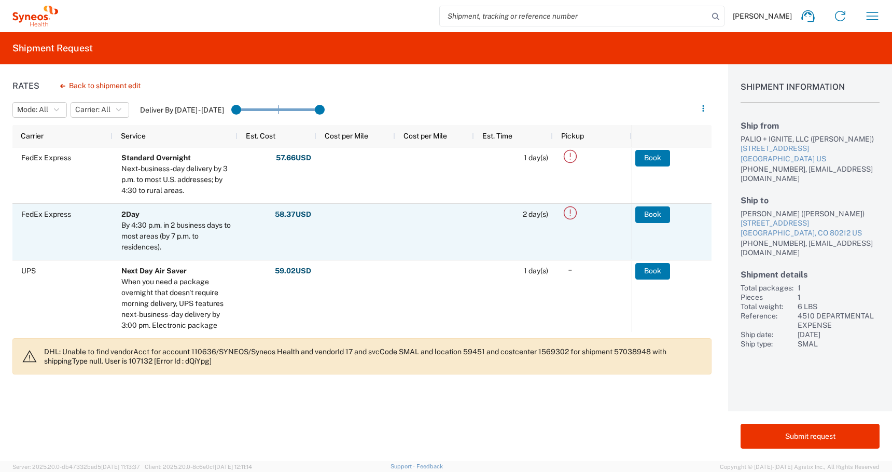
scroll to position [191, 0]
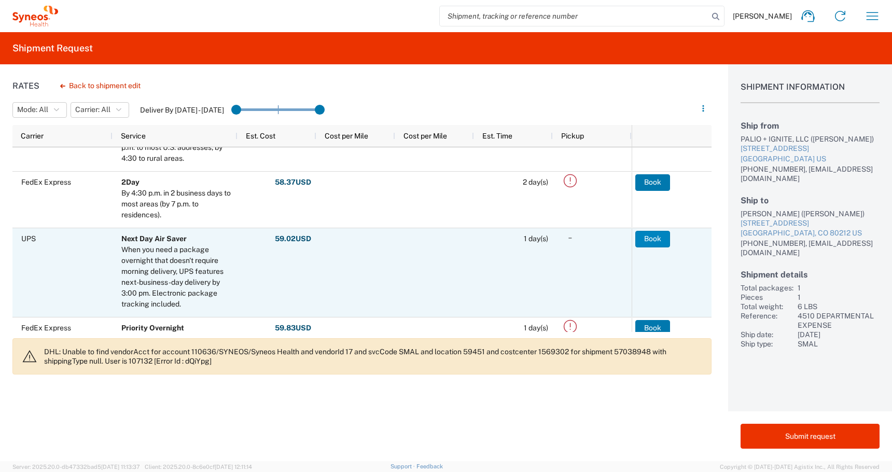
click at [654, 243] on button "Book" at bounding box center [652, 239] width 35 height 17
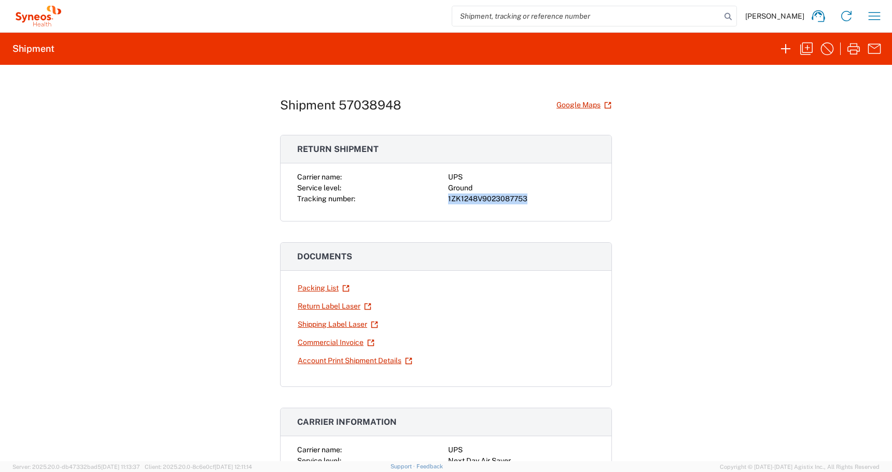
drag, startPoint x: 534, startPoint y: 198, endPoint x: 450, endPoint y: 200, distance: 84.0
click at [450, 200] on div "1ZK1248V9023087753" at bounding box center [521, 198] width 147 height 11
copy div "[US_VEHICLE_IDENTIFICATION_NUMBER]"
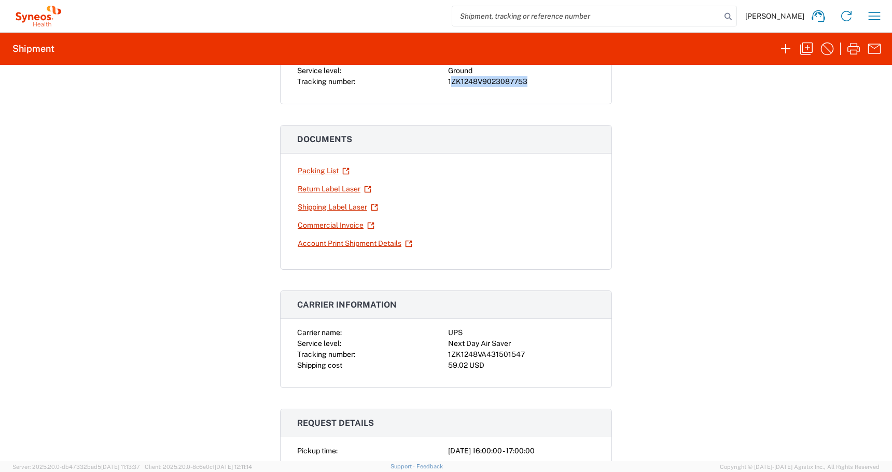
scroll to position [120, 0]
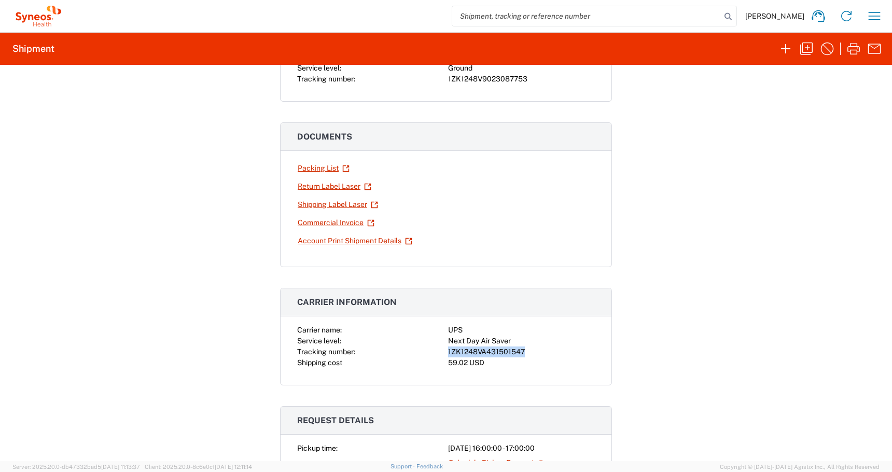
drag, startPoint x: 524, startPoint y: 351, endPoint x: 409, endPoint y: 351, distance: 115.1
click at [409, 351] on div "Carrier name: UPS Service level: Next Day Air Saver Tracking number: 1ZK1248VA4…" at bounding box center [446, 347] width 298 height 44
copy div "1ZK1248VA431501547"
click at [314, 200] on link "Shipping Label Laser" at bounding box center [337, 204] width 81 height 18
click at [328, 181] on link "Return Label Laser" at bounding box center [334, 186] width 75 height 18
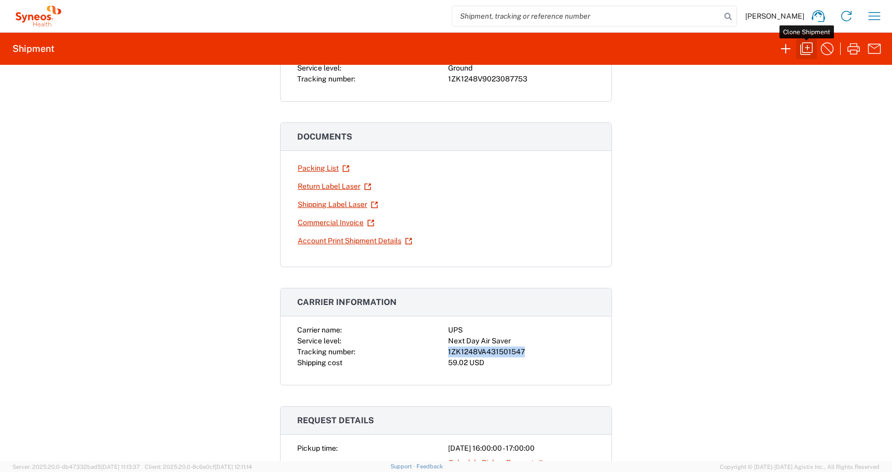
click at [802, 50] on icon "button" at bounding box center [806, 49] width 12 height 12
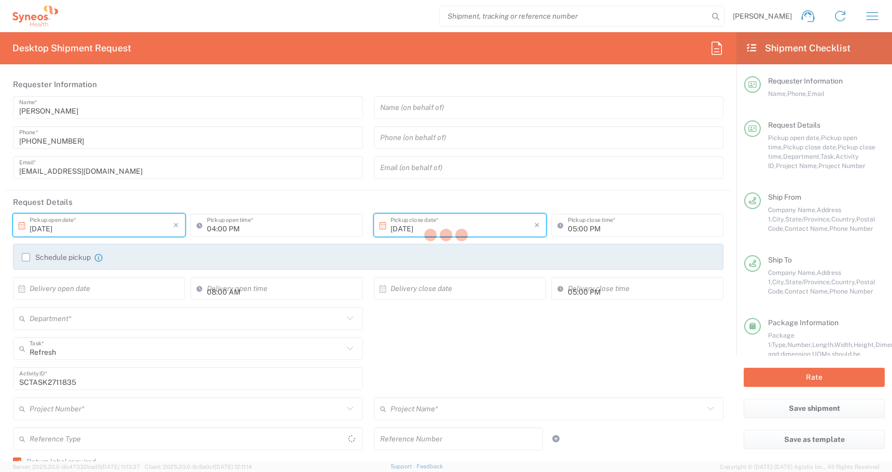
type input "[US_STATE]"
type input "Business (General)"
type input "Residential/Home"
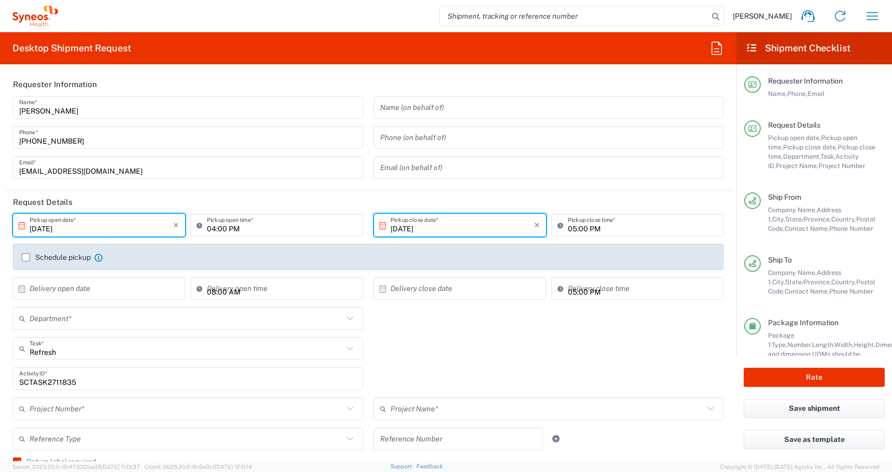
type input "[US_STATE]"
type input "Medium Box"
type input "Ground"
type input "4510 DEPARTMENTAL EXPENSE"
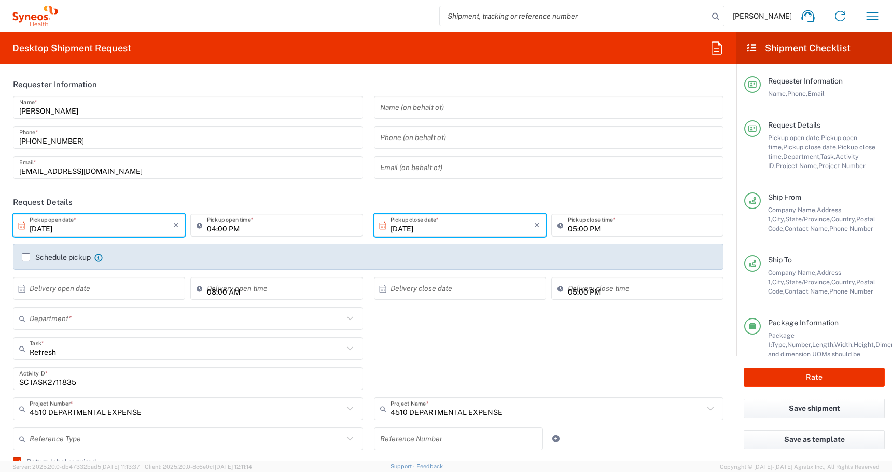
type input "4510"
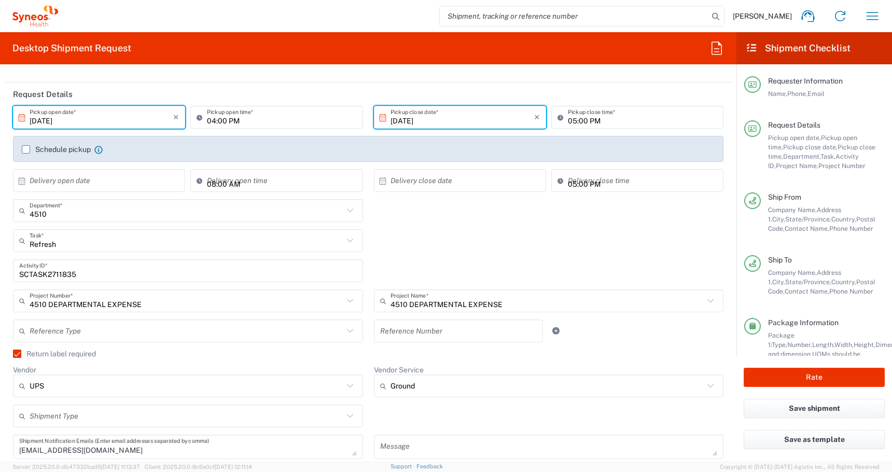
scroll to position [108, 0]
click at [47, 245] on input "text" at bounding box center [187, 240] width 314 height 18
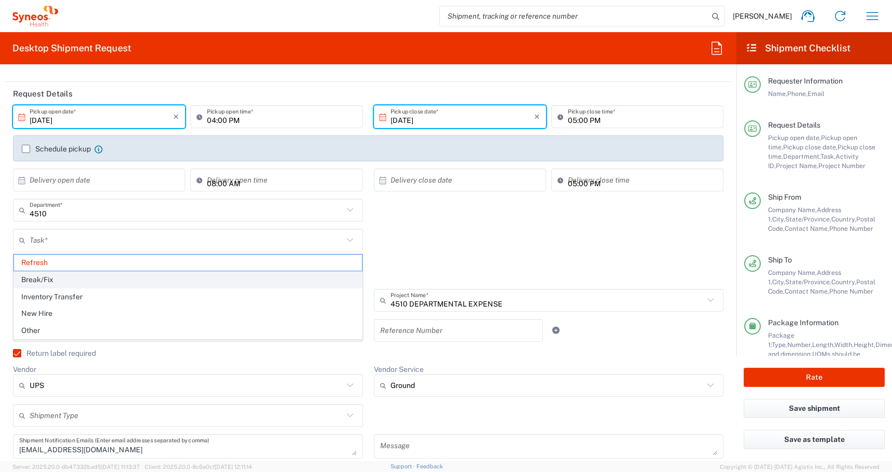
click at [37, 281] on span "Break/Fix" at bounding box center [188, 280] width 348 height 16
type input "Break/Fix"
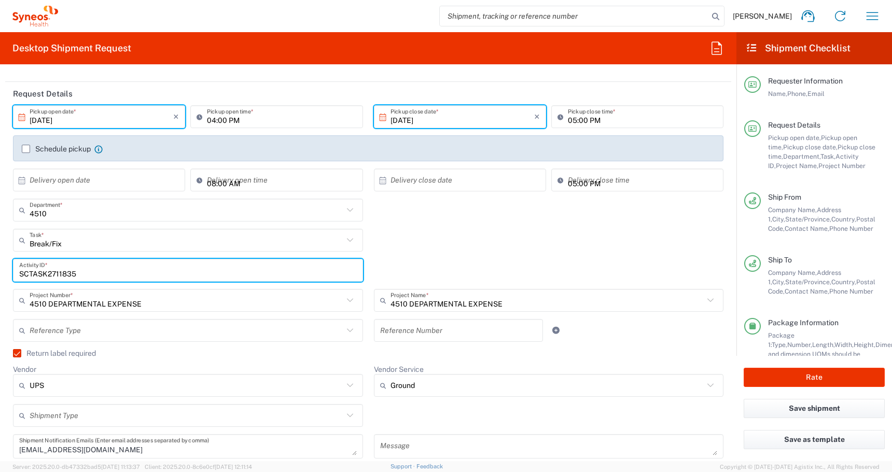
drag, startPoint x: 91, startPoint y: 275, endPoint x: -21, endPoint y: 271, distance: 112.6
click at [0, 271] on html "[PERSON_NAME] Home Shipment estimator Shipment tracking Desktop shipment reques…" at bounding box center [446, 236] width 892 height 472
paste input "INC2656013"
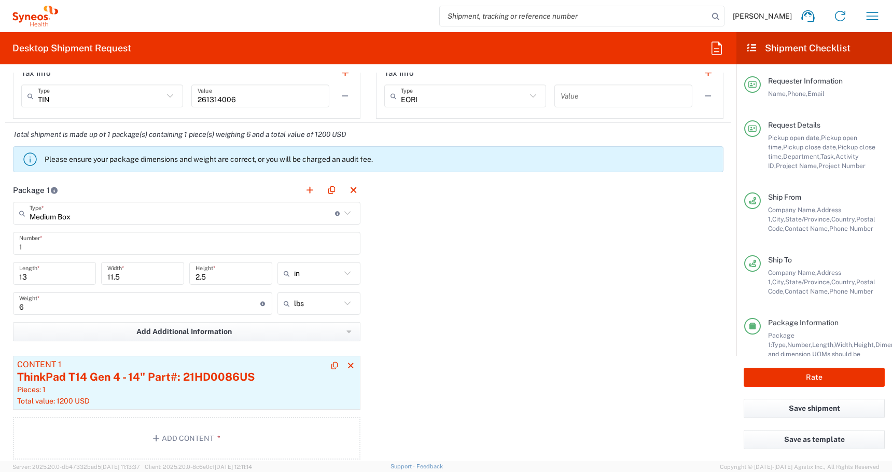
scroll to position [928, 0]
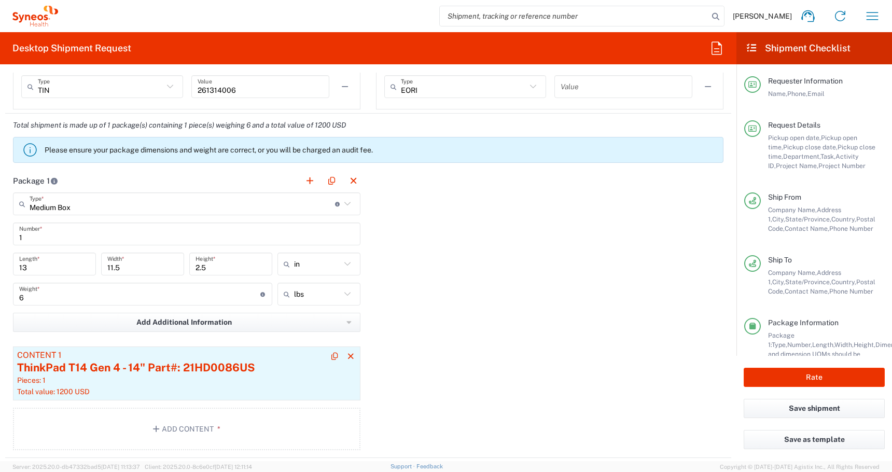
type input "INC2656013"
click at [65, 369] on div "ThinkPad T14 Gen 4 - 14" Part#: 21HD0086US" at bounding box center [186, 368] width 339 height 16
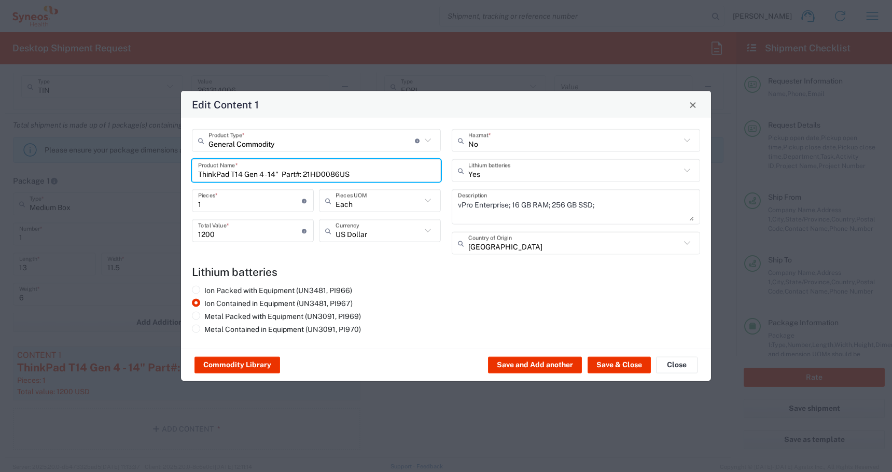
drag, startPoint x: 360, startPoint y: 171, endPoint x: -127, endPoint y: 164, distance: 487.5
click at [0, 164] on html "[PERSON_NAME] Home Shipment estimator Shipment tracking Desktop shipment reques…" at bounding box center [446, 236] width 892 height 472
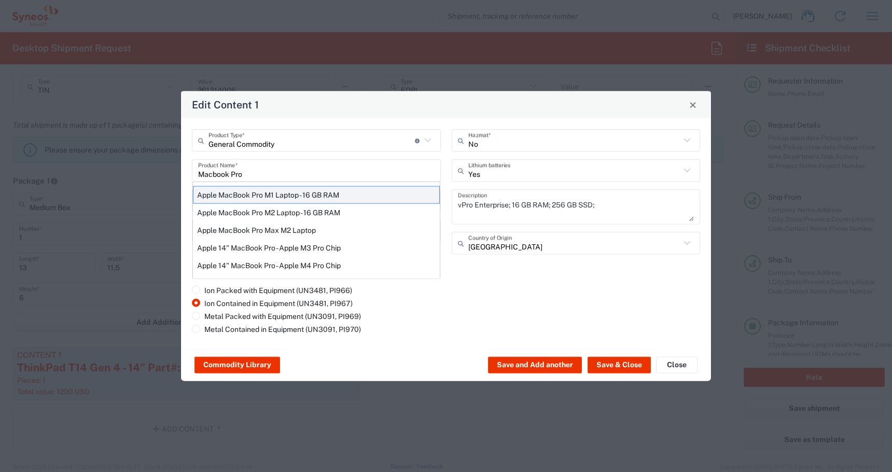
click at [236, 201] on div "Apple MacBook Pro M1 Laptop - 16 GB RAM" at bounding box center [316, 195] width 247 height 18
type input "Apple MacBook Pro M1 Laptop - 16 GB RAM"
type textarea "M1 Pro - 16-core GPU - 16 GB RAM - 512 GB SSD"
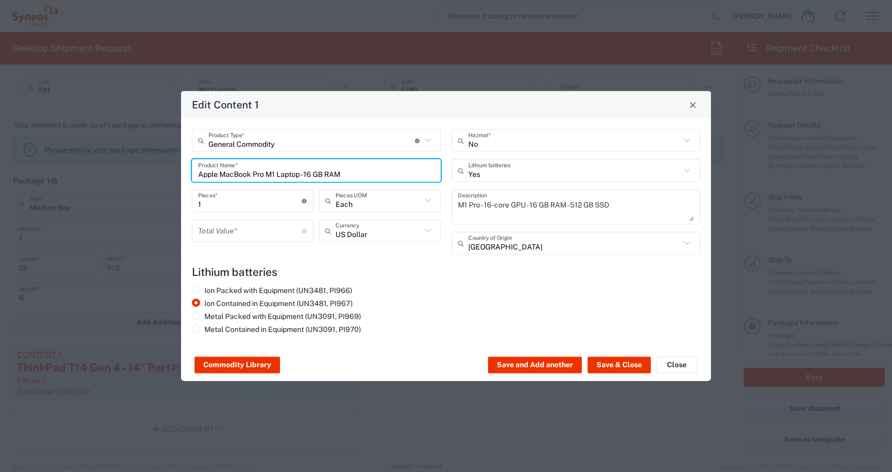
click at [227, 229] on input "number" at bounding box center [250, 230] width 104 height 18
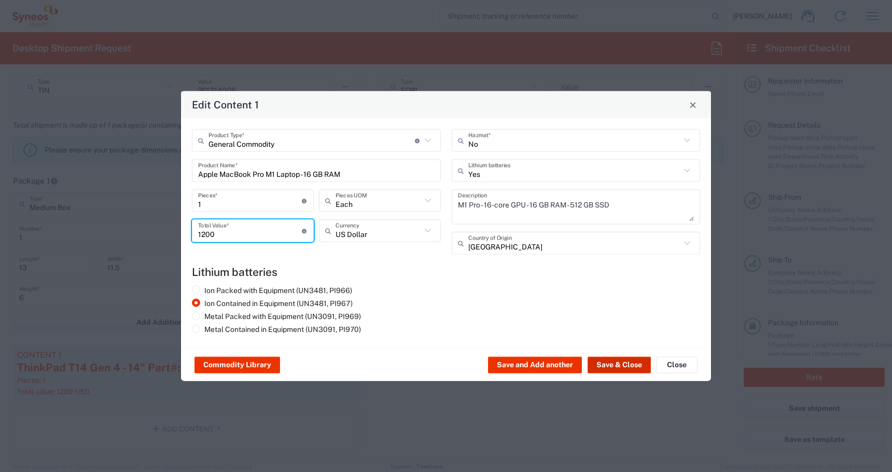
type input "1200"
click at [621, 363] on button "Save & Close" at bounding box center [618, 365] width 63 height 17
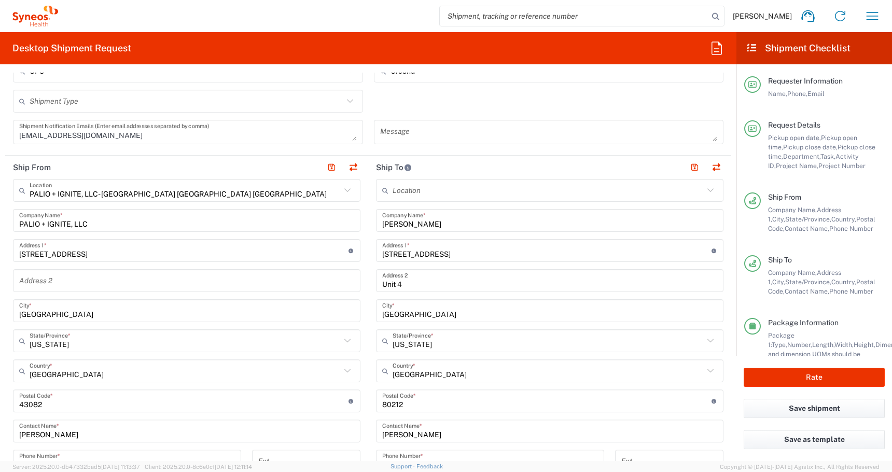
scroll to position [423, 0]
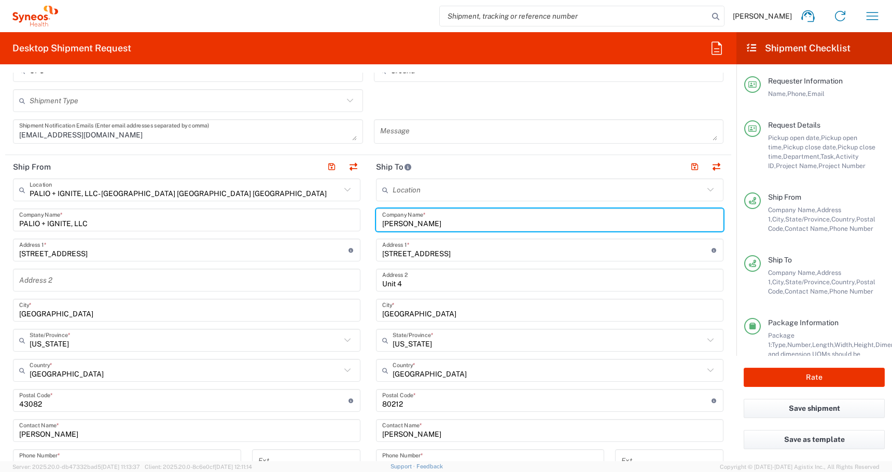
drag, startPoint x: 431, startPoint y: 222, endPoint x: 278, endPoint y: 212, distance: 152.8
click at [288, 213] on div "Ship From PALIO + IGNITE, LLC- [GEOGRAPHIC_DATA] [GEOGRAPHIC_DATA] [GEOGRAPHIC_…" at bounding box center [368, 386] width 726 height 463
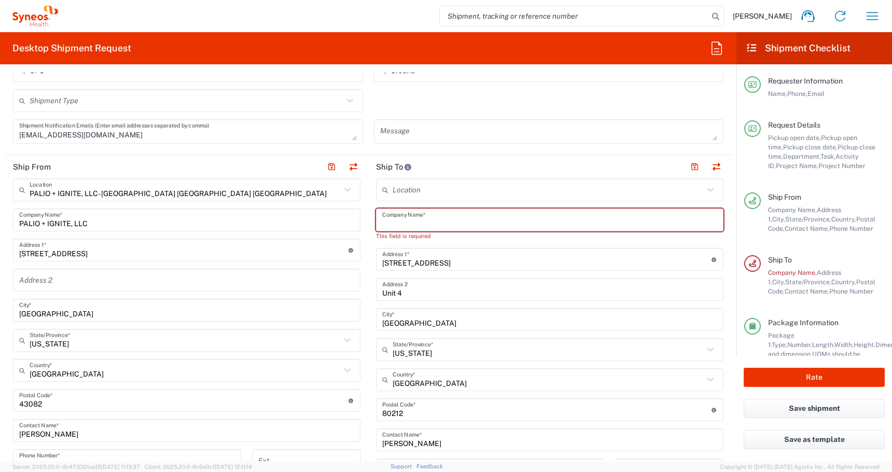
paste input "[PERSON_NAME]"
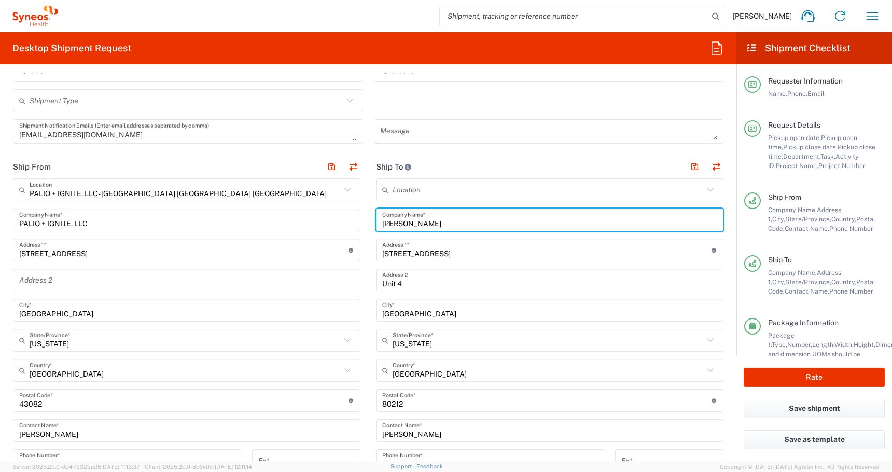
type input "[PERSON_NAME]"
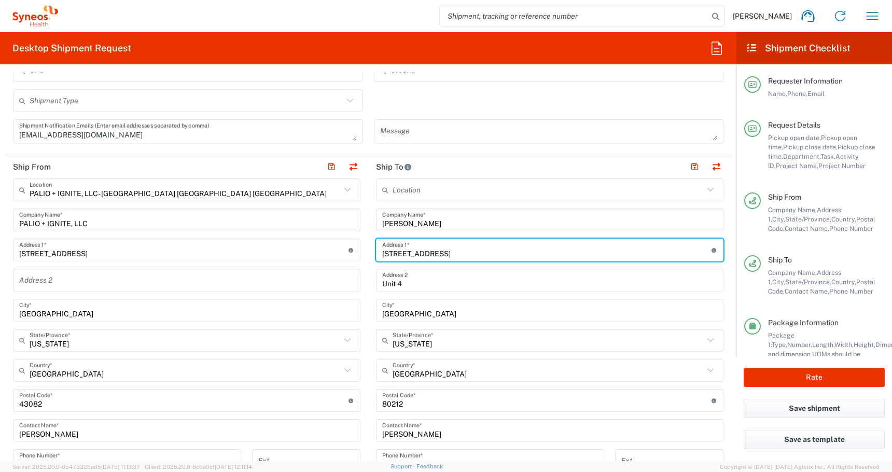
drag, startPoint x: 370, startPoint y: 252, endPoint x: 244, endPoint y: 253, distance: 126.0
click at [255, 253] on div "Ship From PALIO + IGNITE, LLC- [GEOGRAPHIC_DATA] [GEOGRAPHIC_DATA] [GEOGRAPHIC_…" at bounding box center [368, 386] width 726 height 463
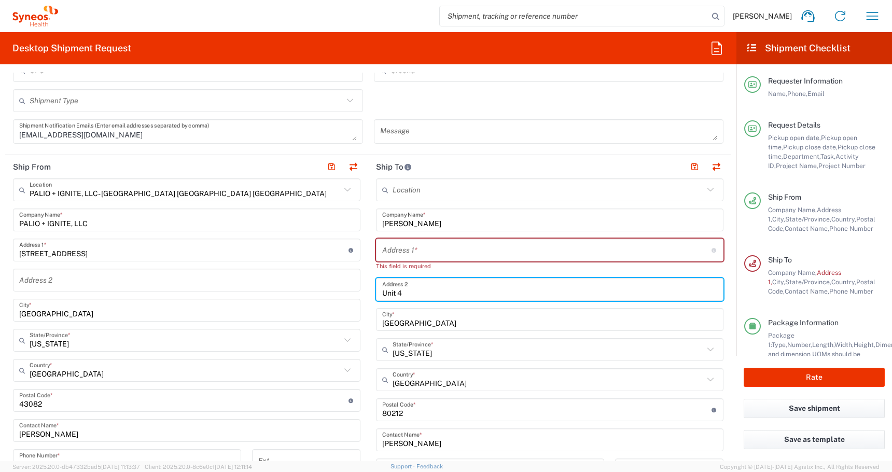
drag, startPoint x: 415, startPoint y: 285, endPoint x: 324, endPoint y: 284, distance: 91.3
click at [326, 284] on div "Ship From PALIO + IGNITE, LLC- [GEOGRAPHIC_DATA] [GEOGRAPHIC_DATA] [GEOGRAPHIC_…" at bounding box center [368, 391] width 726 height 472
drag, startPoint x: 400, startPoint y: 293, endPoint x: 335, endPoint y: 293, distance: 64.8
click at [339, 293] on div "Ship From PALIO + IGNITE, LLC- [GEOGRAPHIC_DATA] [GEOGRAPHIC_DATA] [GEOGRAPHIC_…" at bounding box center [368, 391] width 726 height 472
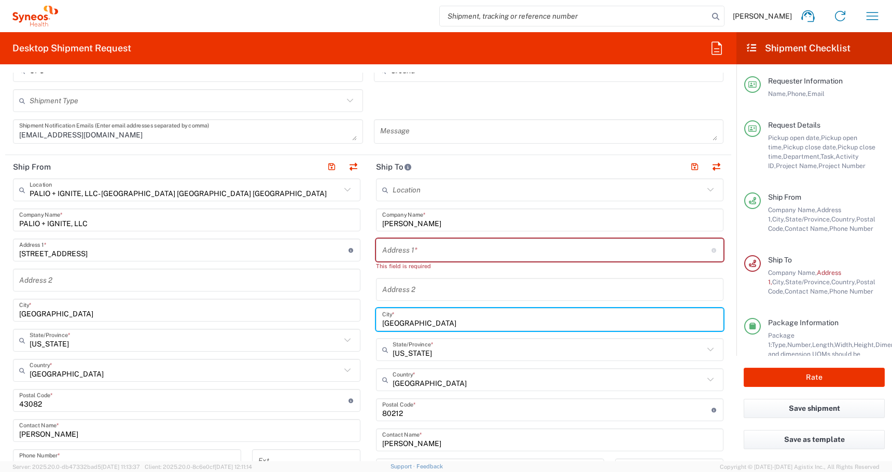
drag, startPoint x: 411, startPoint y: 323, endPoint x: 334, endPoint y: 323, distance: 76.7
click at [334, 323] on div "Ship From PALIO + IGNITE, LLC- [GEOGRAPHIC_DATA] [GEOGRAPHIC_DATA] [GEOGRAPHIC_…" at bounding box center [368, 391] width 726 height 472
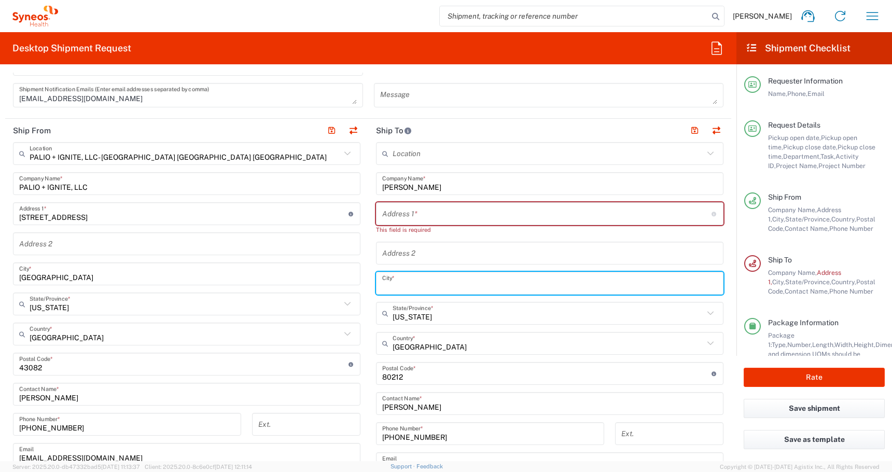
scroll to position [485, 0]
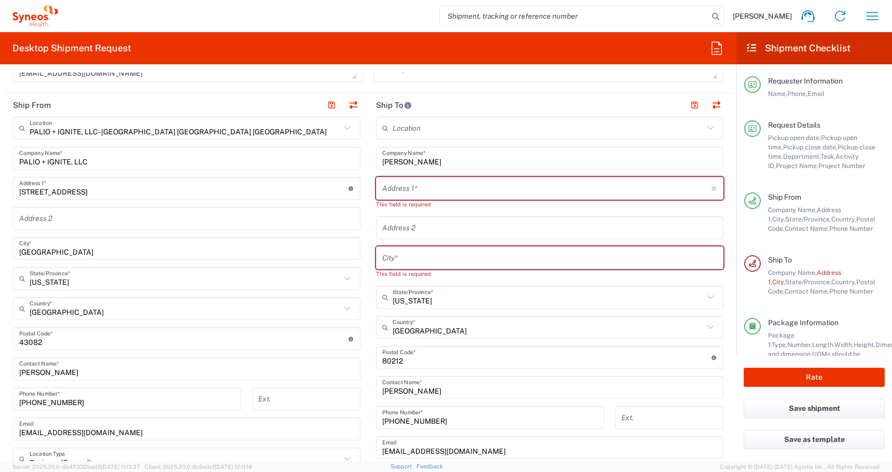
click at [404, 360] on div "Location [PERSON_NAME] LLC-[GEOGRAPHIC_DATA] [GEOGRAPHIC_DATA] [GEOGRAPHIC_DATA…" at bounding box center [549, 344] width 347 height 454
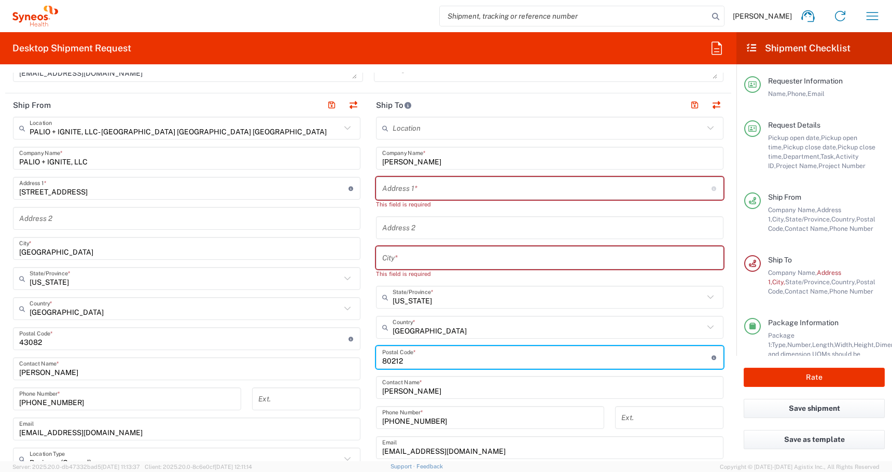
drag, startPoint x: 405, startPoint y: 360, endPoint x: 330, endPoint y: 360, distance: 75.2
click at [333, 360] on div "Ship From PALIO + IGNITE, LLC- [GEOGRAPHIC_DATA] [GEOGRAPHIC_DATA] [GEOGRAPHIC_…" at bounding box center [368, 334] width 726 height 482
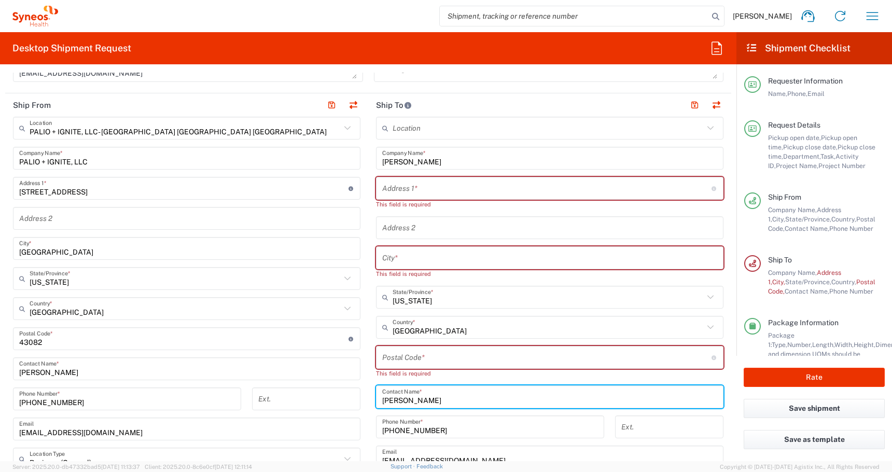
drag, startPoint x: 430, startPoint y: 401, endPoint x: 284, endPoint y: 389, distance: 146.7
click at [284, 389] on div "Ship From PALIO + IGNITE, LLC- [GEOGRAPHIC_DATA] [GEOGRAPHIC_DATA] [GEOGRAPHIC_…" at bounding box center [368, 338] width 726 height 491
paste input "[PERSON_NAME]"
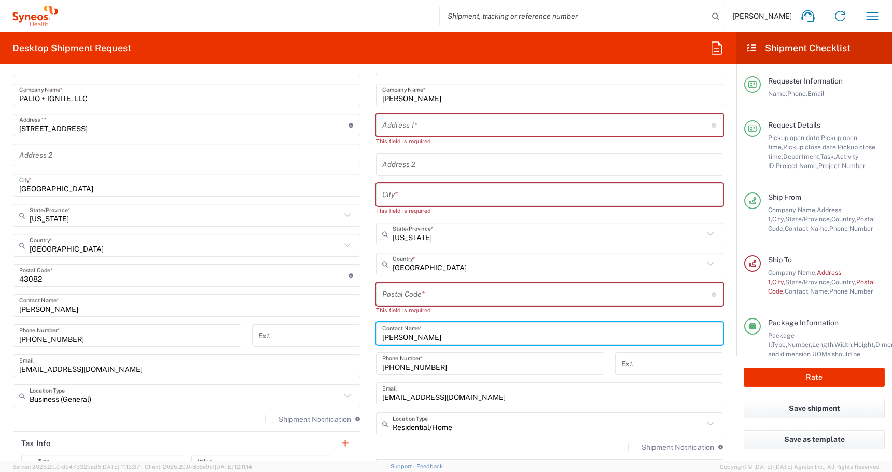
scroll to position [602, 0]
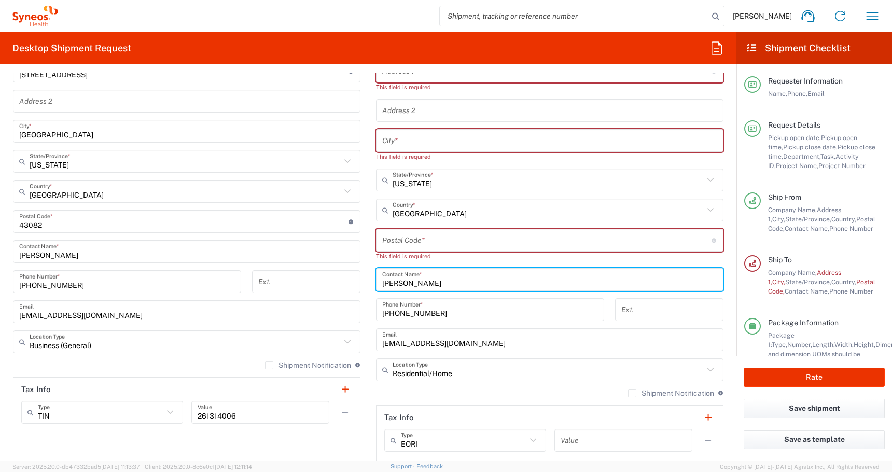
type input "[PERSON_NAME]"
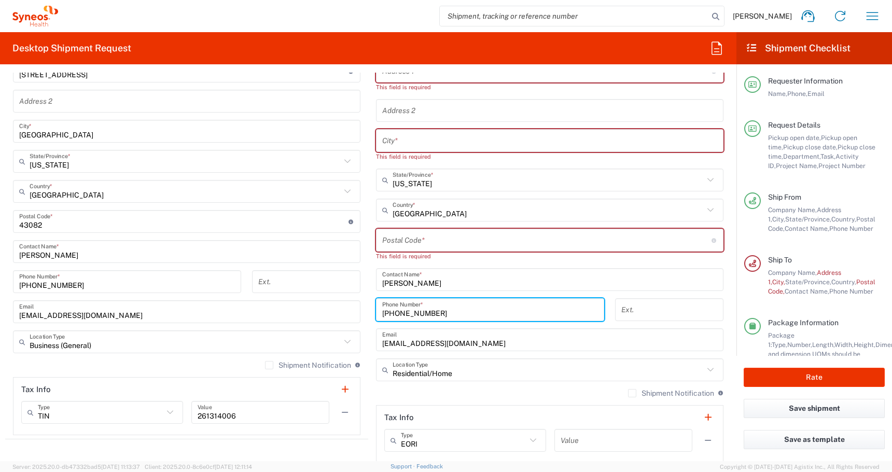
drag, startPoint x: 440, startPoint y: 314, endPoint x: 281, endPoint y: 309, distance: 158.8
click at [292, 309] on div "Ship From PALIO + IGNITE, LLC- [GEOGRAPHIC_DATA] [GEOGRAPHIC_DATA] [GEOGRAPHIC_…" at bounding box center [368, 221] width 726 height 491
drag, startPoint x: 488, startPoint y: 343, endPoint x: 294, endPoint y: 343, distance: 194.4
click at [313, 343] on div "Ship From PALIO + IGNITE, LLC- [GEOGRAPHIC_DATA] [GEOGRAPHIC_DATA] [GEOGRAPHIC_…" at bounding box center [368, 221] width 726 height 491
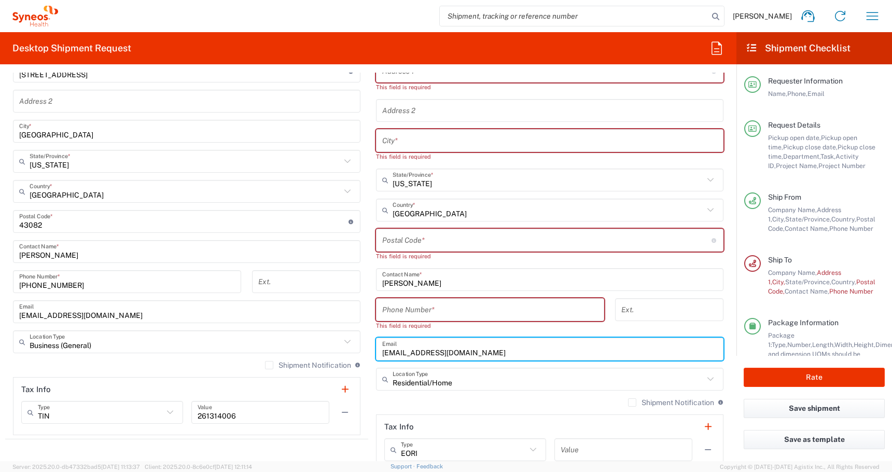
drag, startPoint x: 495, startPoint y: 353, endPoint x: 342, endPoint y: 353, distance: 152.4
click at [342, 353] on div "Ship From PALIO + IGNITE, LLC- [GEOGRAPHIC_DATA] [GEOGRAPHIC_DATA] [GEOGRAPHIC_…" at bounding box center [368, 226] width 726 height 500
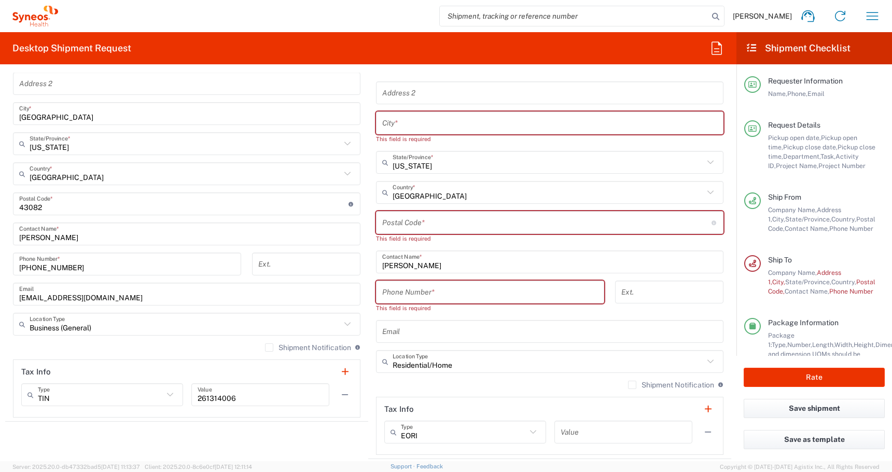
scroll to position [627, 0]
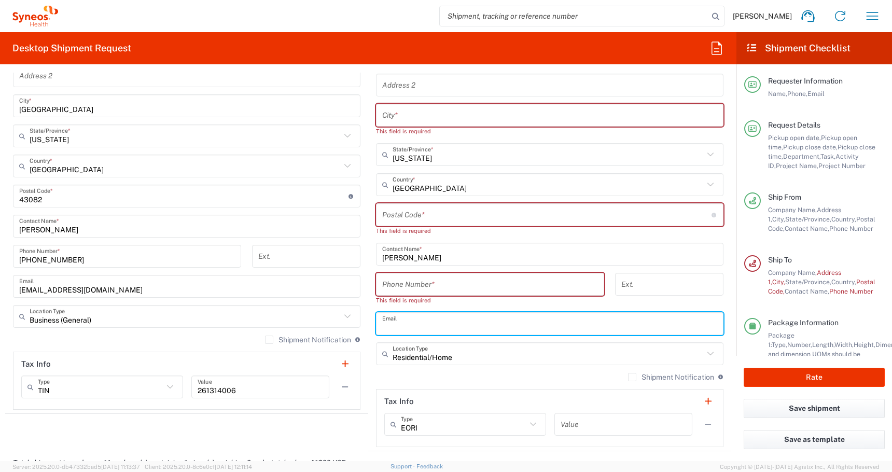
click at [393, 327] on input "text" at bounding box center [549, 324] width 335 height 18
paste input "[PERSON_NAME][EMAIL_ADDRESS][PERSON_NAME][DOMAIN_NAME]"
type input "[PERSON_NAME][EMAIL_ADDRESS][PERSON_NAME][DOMAIN_NAME]"
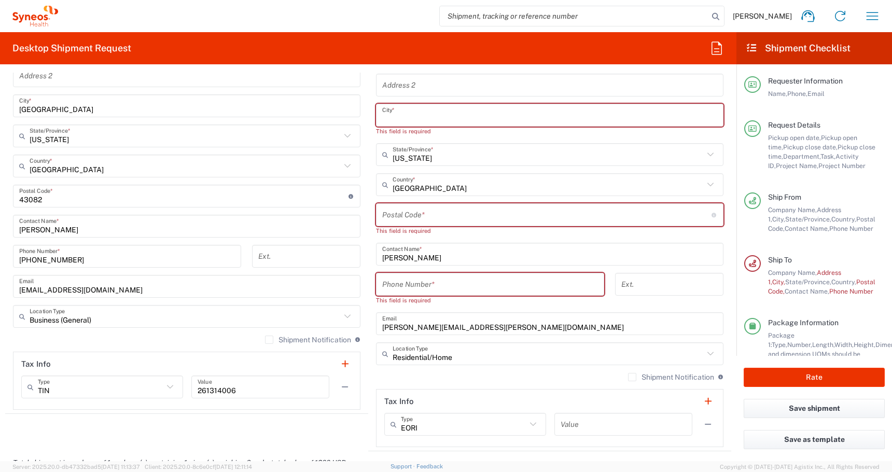
click at [402, 110] on input "text" at bounding box center [549, 115] width 335 height 18
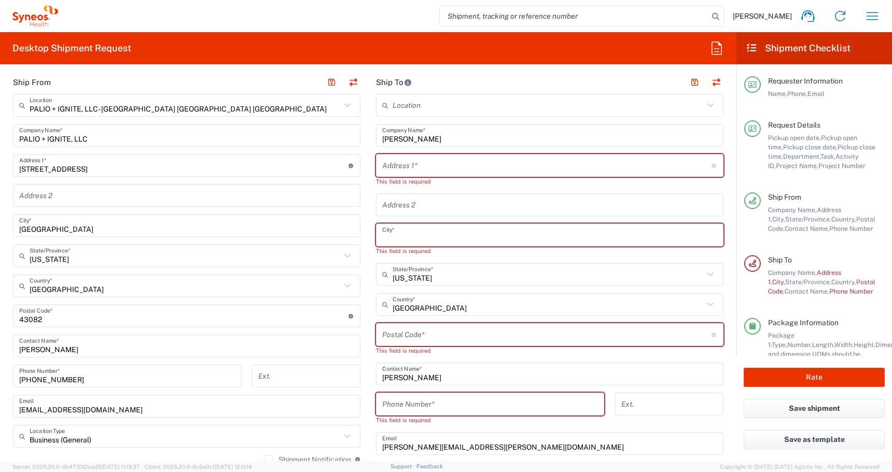
scroll to position [507, 0]
click at [389, 163] on input "text" at bounding box center [546, 166] width 329 height 18
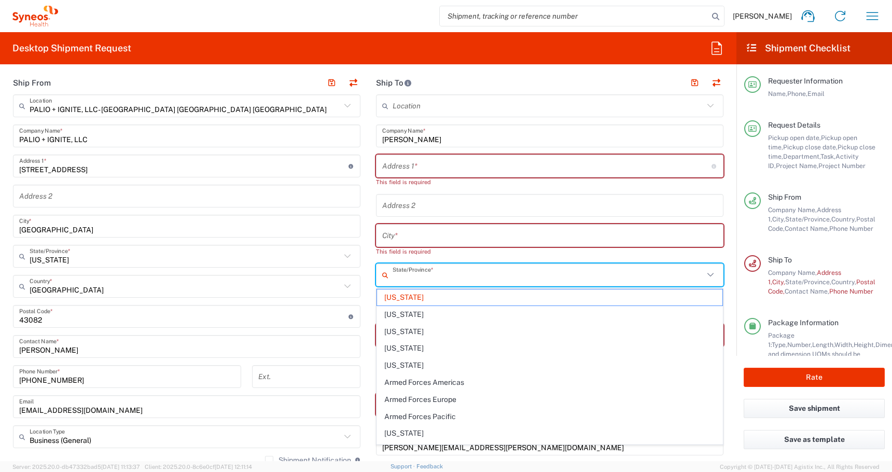
drag, startPoint x: 431, startPoint y: 284, endPoint x: 215, endPoint y: 246, distance: 219.0
click at [223, 249] on div "Ship From PALIO + IGNITE, LLC- [GEOGRAPHIC_DATA] [GEOGRAPHIC_DATA] [GEOGRAPHIC_…" at bounding box center [368, 321] width 726 height 500
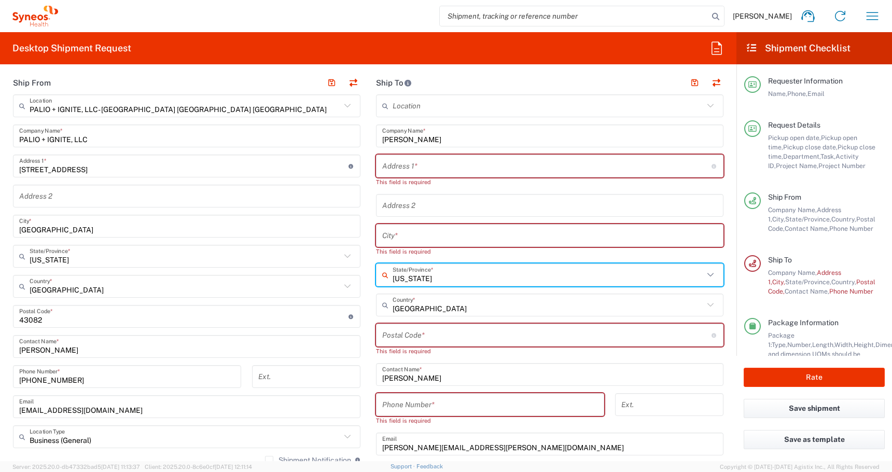
type input "Colorad"
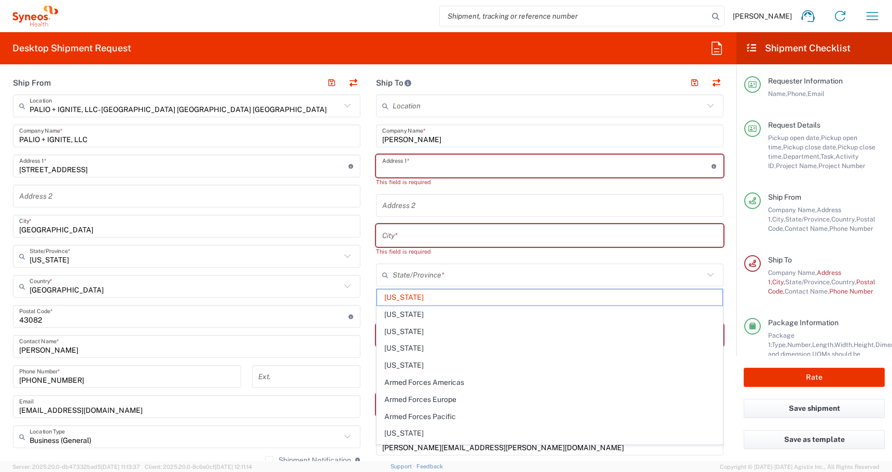
click at [384, 160] on input "text" at bounding box center [546, 166] width 329 height 18
type input "[US_STATE]"
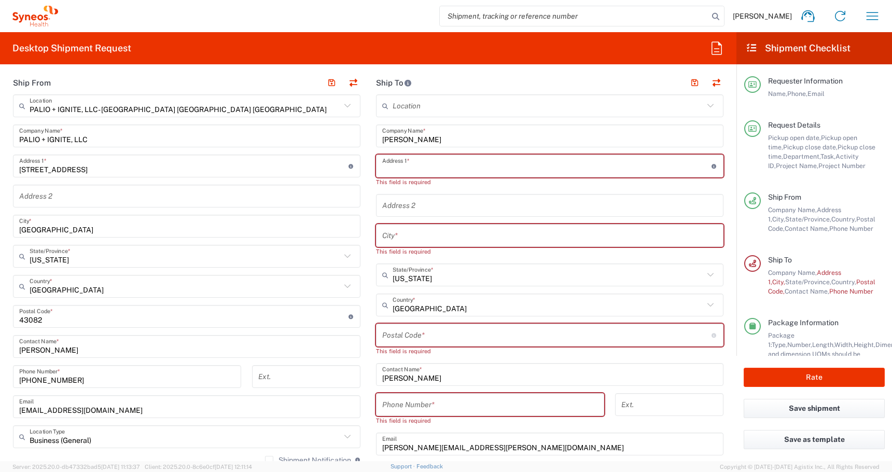
paste input "[STREET_ADDRESS] 2C"
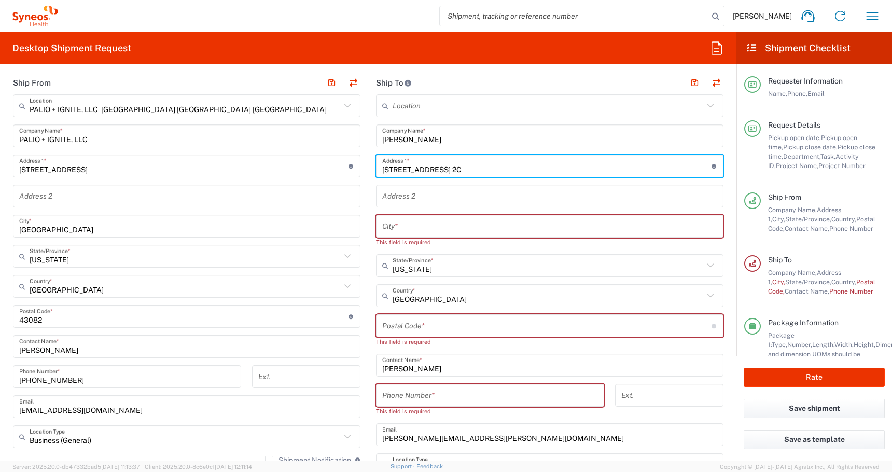
drag, startPoint x: 418, startPoint y: 170, endPoint x: 478, endPoint y: 170, distance: 59.6
click at [478, 170] on input "[STREET_ADDRESS] 2C" at bounding box center [546, 166] width 329 height 18
type input "2 N 6th Pl"
click at [394, 202] on input "text" at bounding box center [549, 196] width 335 height 18
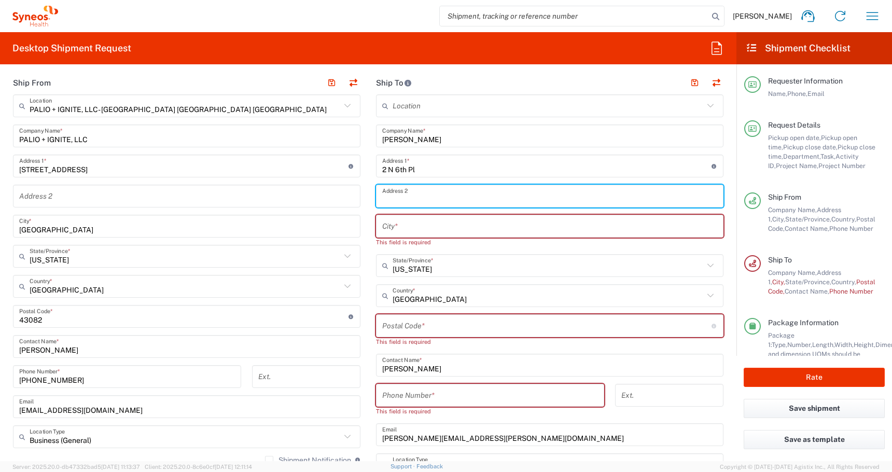
paste input "Apt. 2C"
type input "Apt. 2C"
click at [402, 235] on input "text" at bounding box center [549, 226] width 335 height 18
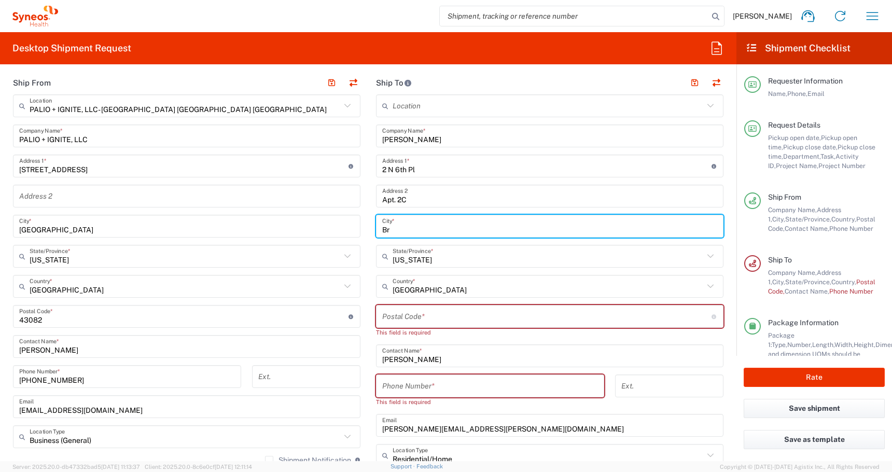
type input "B"
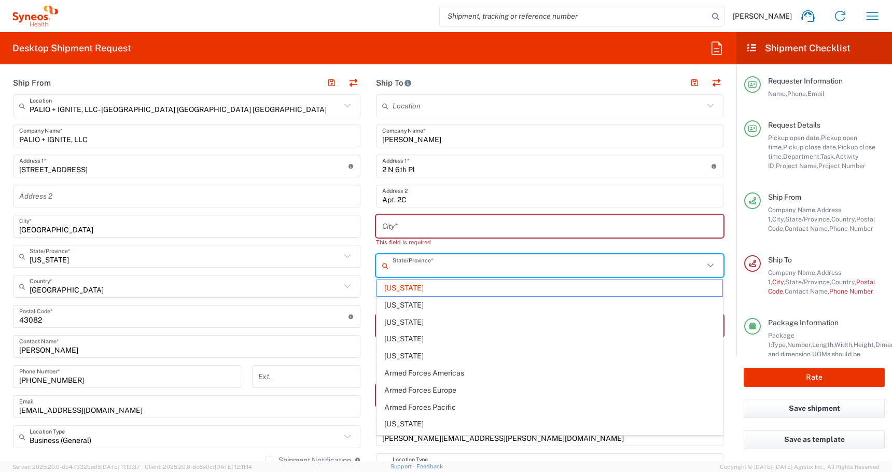
drag, startPoint x: 431, startPoint y: 268, endPoint x: 257, endPoint y: 268, distance: 173.7
click at [257, 268] on div "Ship From PALIO + IGNITE, LLC- [GEOGRAPHIC_DATA] [GEOGRAPHIC_DATA] [GEOGRAPHIC_…" at bounding box center [368, 316] width 726 height 491
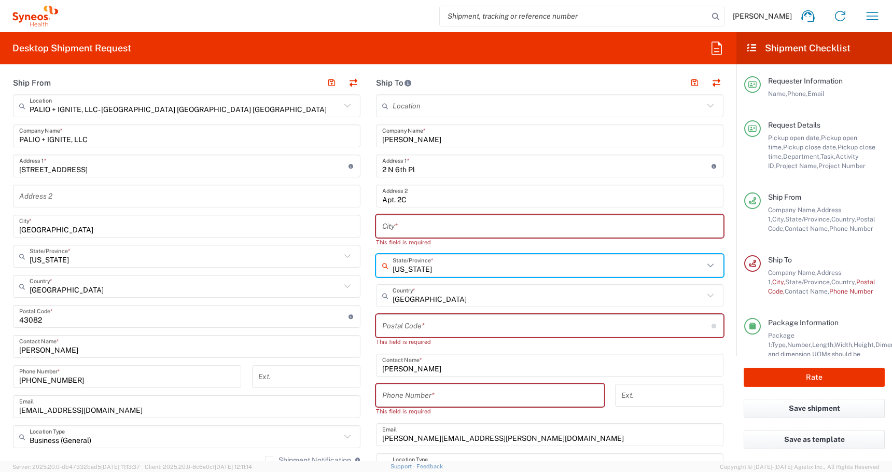
type input "Colorad"
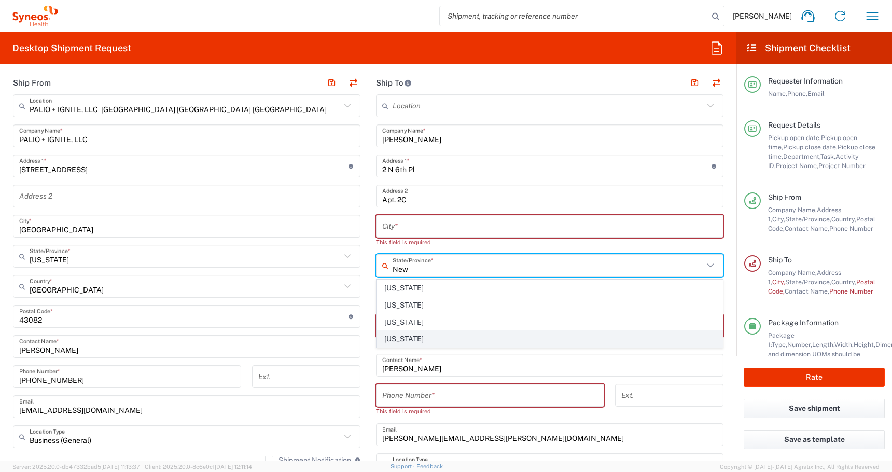
click at [401, 336] on span "[US_STATE]" at bounding box center [549, 339] width 345 height 16
type input "[US_STATE]"
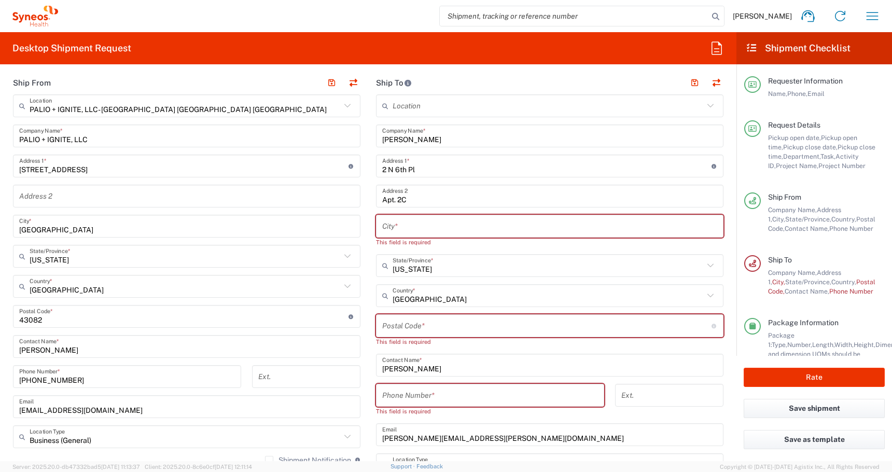
click at [388, 236] on div "City *" at bounding box center [549, 226] width 347 height 23
click at [381, 221] on div "City *" at bounding box center [549, 226] width 347 height 23
click at [403, 228] on input "text" at bounding box center [549, 226] width 335 height 18
paste input "[GEOGRAPHIC_DATA]"
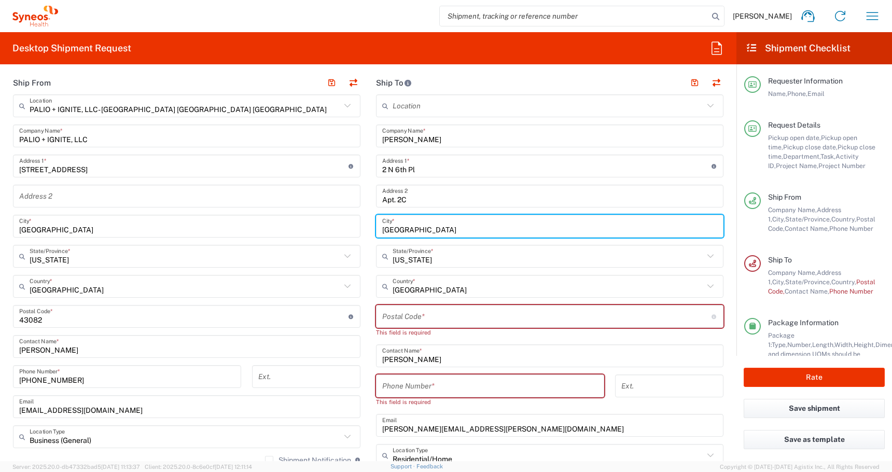
type input "[GEOGRAPHIC_DATA]"
click at [410, 313] on input "undefined" at bounding box center [546, 316] width 329 height 18
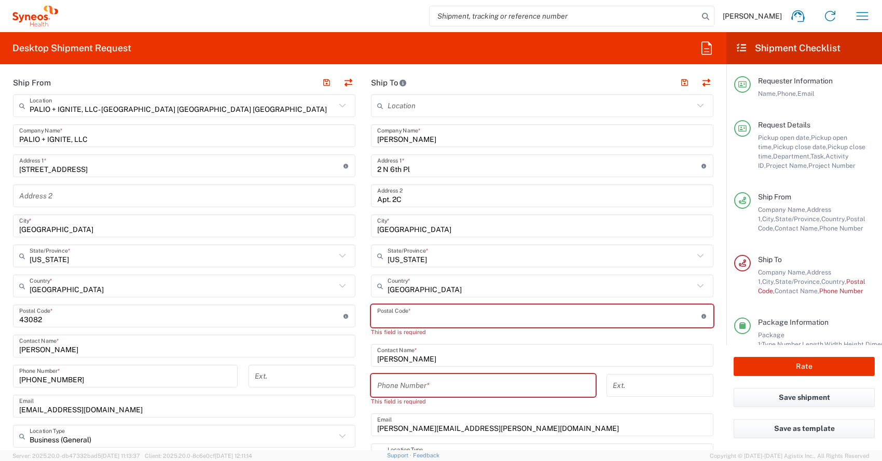
click at [382, 318] on input "undefined" at bounding box center [539, 316] width 324 height 18
paste input "11249"
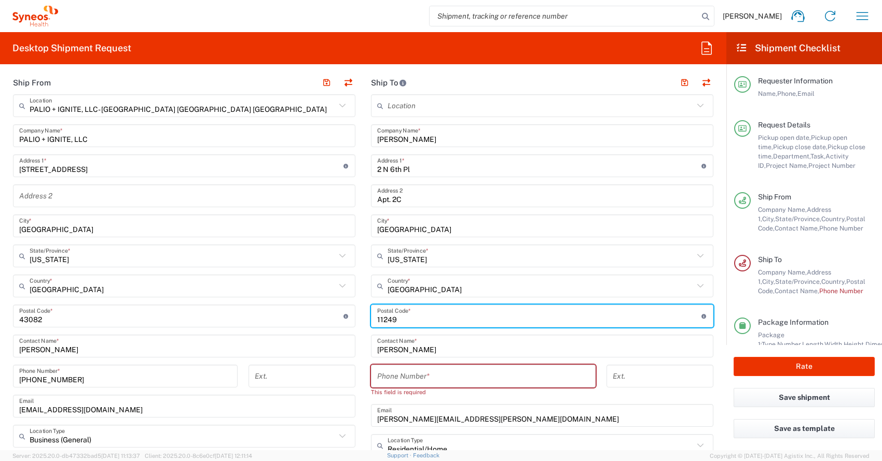
type input "11249"
click at [405, 382] on input "tel" at bounding box center [483, 377] width 212 height 18
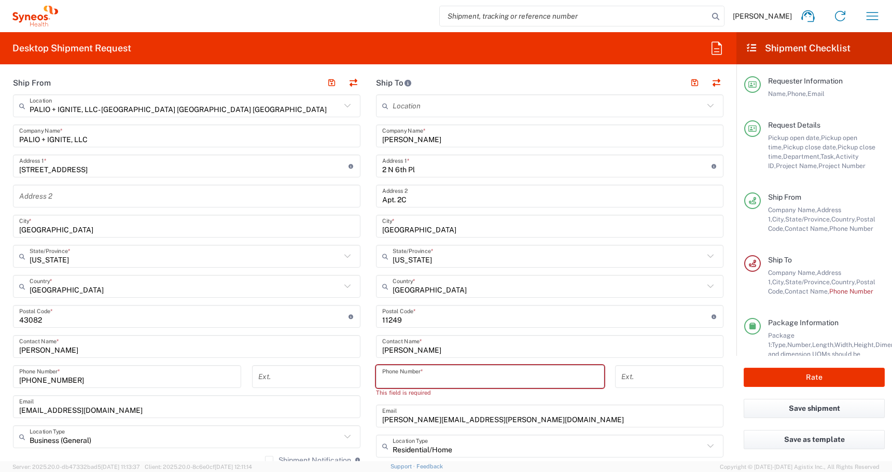
click at [392, 374] on input "tel" at bounding box center [490, 377] width 216 height 18
paste input "[PHONE_NUMBER]"
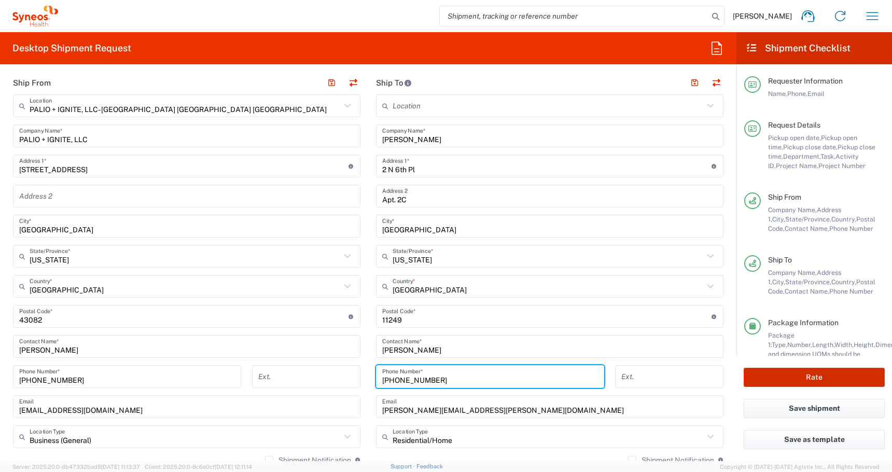
type input "[PHONE_NUMBER]"
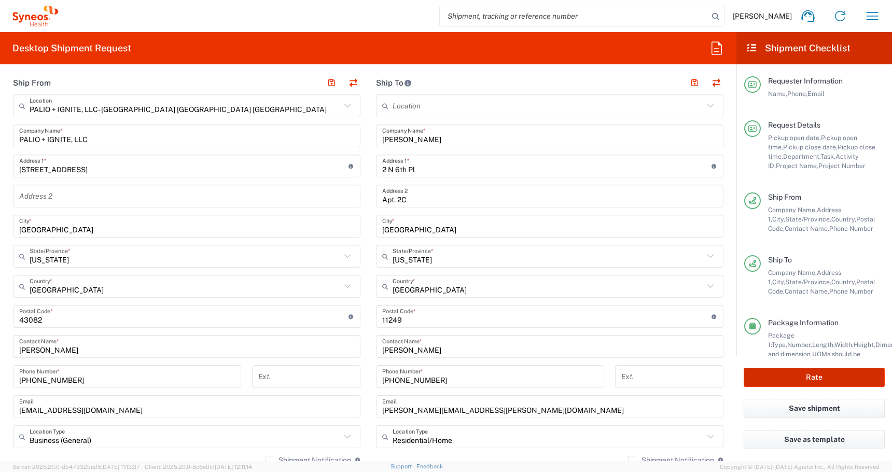
click at [809, 374] on button "Rate" at bounding box center [814, 377] width 141 height 19
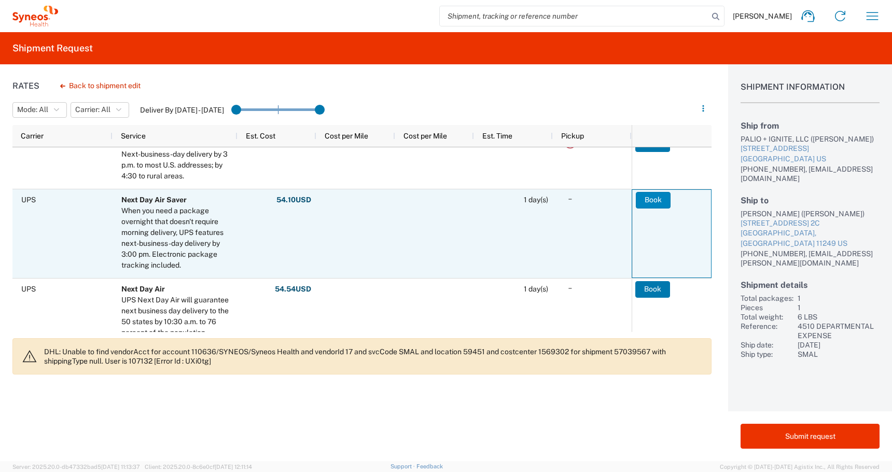
click at [646, 203] on button "Book" at bounding box center [653, 200] width 35 height 17
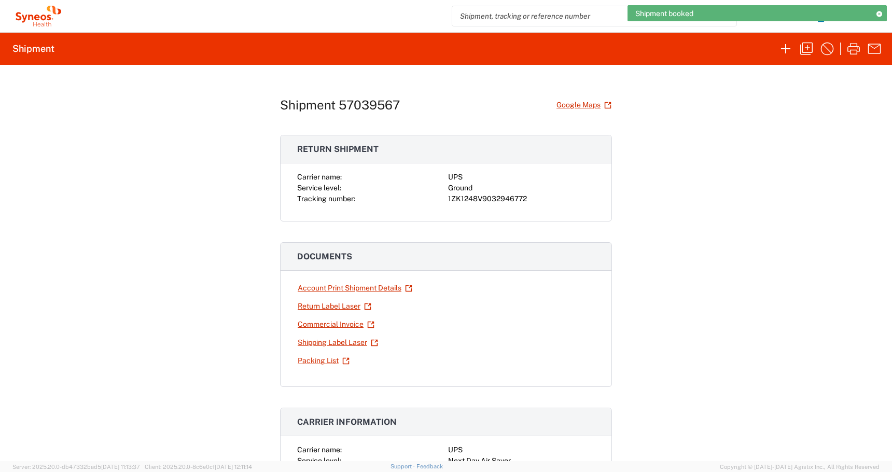
scroll to position [12, 0]
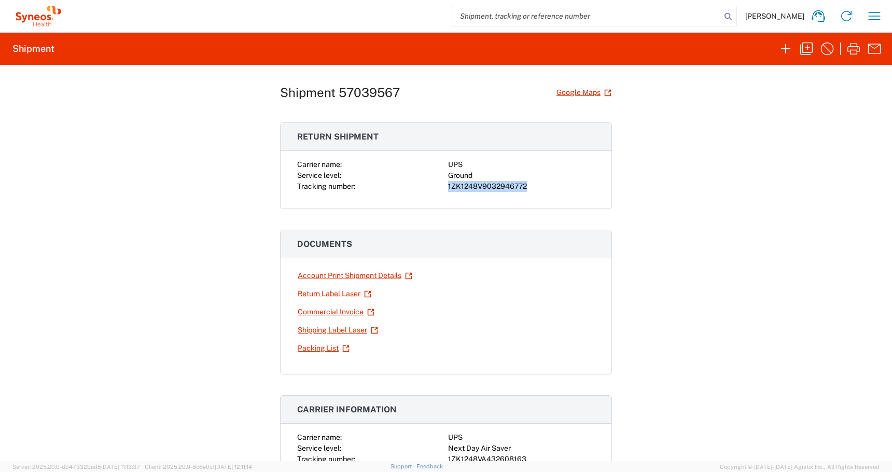
drag, startPoint x: 531, startPoint y: 188, endPoint x: 444, endPoint y: 188, distance: 87.6
click at [444, 189] on div "Carrier name: UPS Service level: Ground Tracking number: 1ZK1248V9032946772" at bounding box center [446, 175] width 298 height 33
copy div "1ZK1248V9032946772"
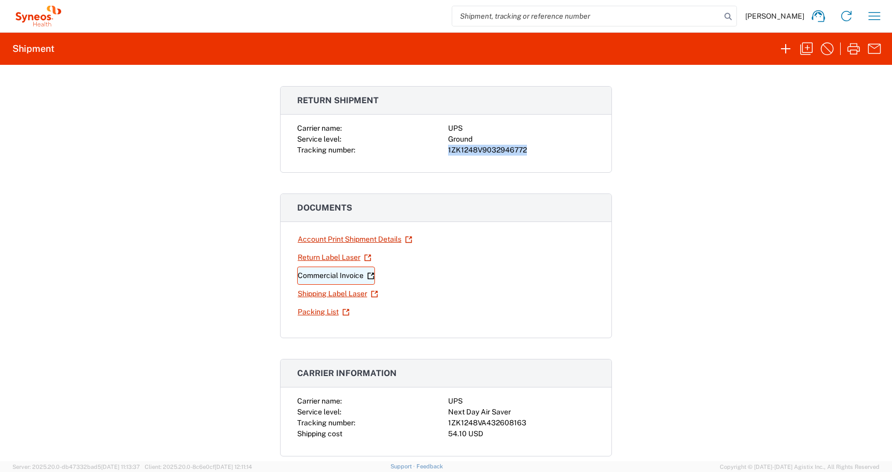
scroll to position [53, 0]
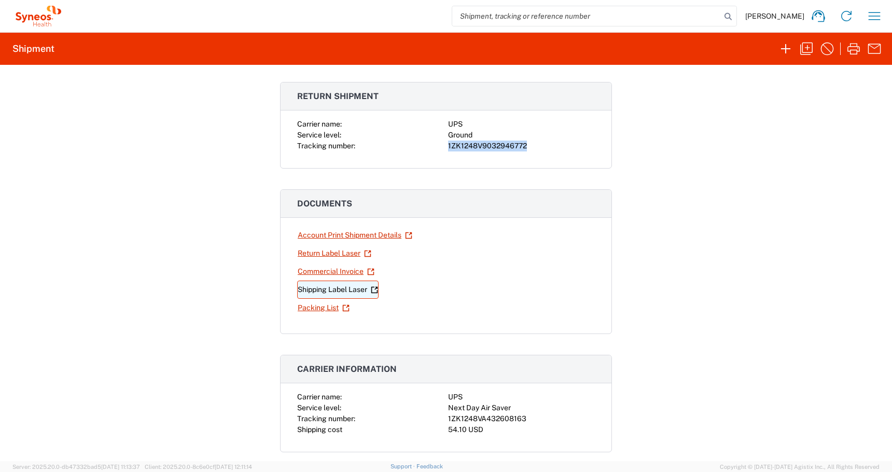
click at [312, 292] on link "Shipping Label Laser" at bounding box center [337, 290] width 81 height 18
drag, startPoint x: 526, startPoint y: 417, endPoint x: 446, endPoint y: 419, distance: 79.9
click at [446, 419] on div "Carrier name: UPS Service level: Next Day Air Saver Tracking number: 1ZK1248VA4…" at bounding box center [446, 413] width 298 height 44
copy div "1ZK1248VA432608163"
